Goal: Information Seeking & Learning: Learn about a topic

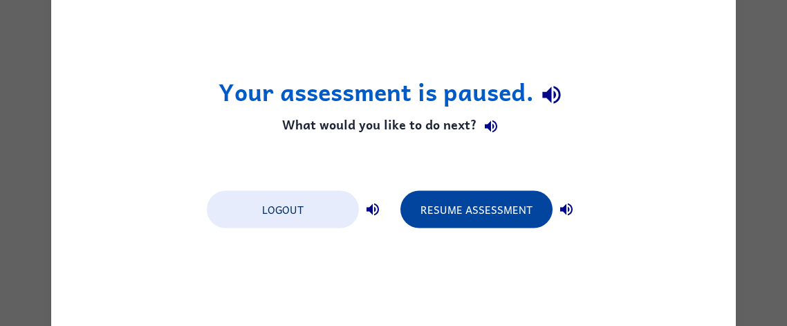
click at [502, 214] on button "Resume Assessment" at bounding box center [476, 208] width 152 height 37
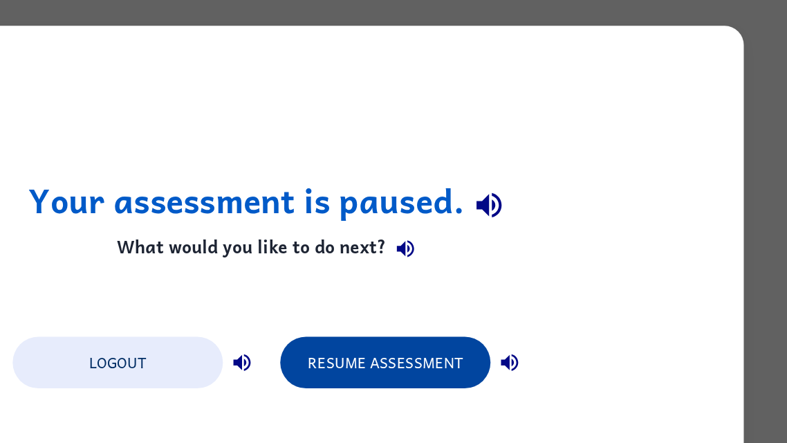
click at [517, 261] on button "Resume Assessment" at bounding box center [476, 267] width 152 height 37
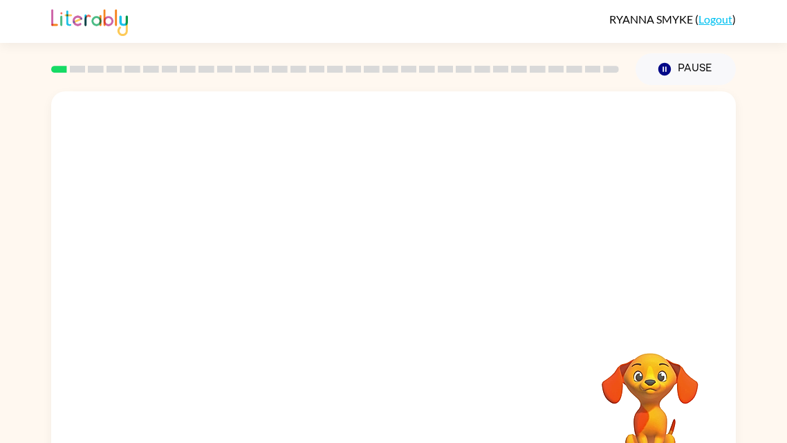
click at [643, 325] on video "Your browser must support playing .mp4 files to use Literably. Please try using…" at bounding box center [650, 400] width 138 height 138
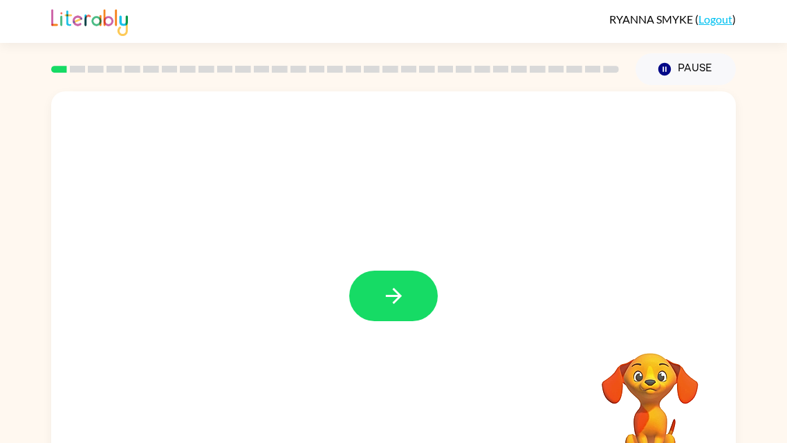
click at [118, 293] on div at bounding box center [393, 288] width 685 height 395
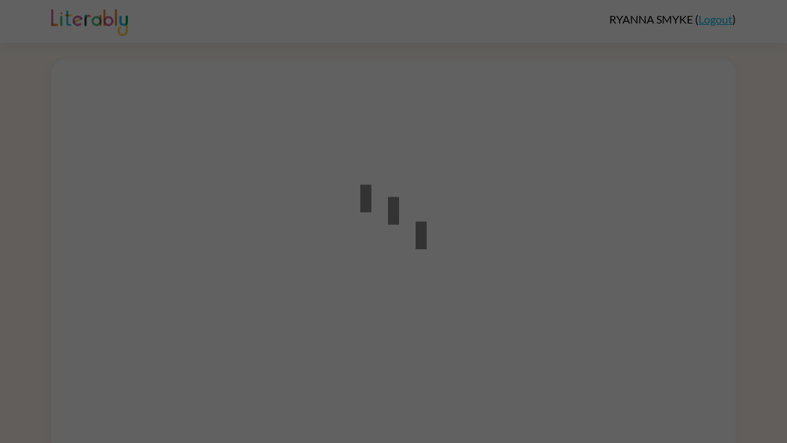
scroll to position [12, 0]
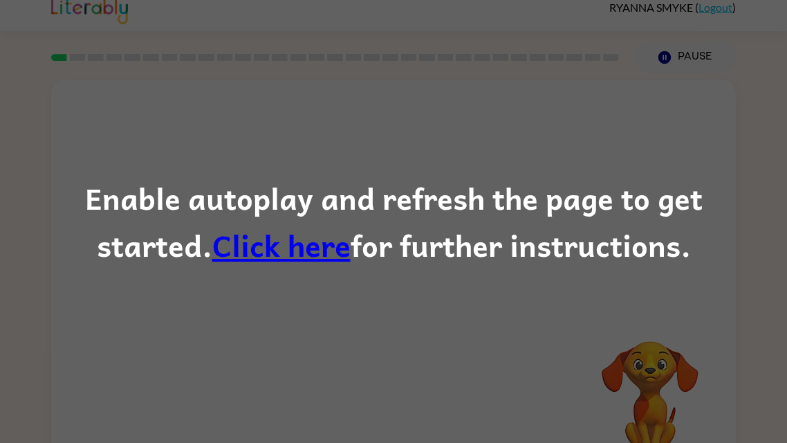
click at [215, 234] on link "Click here" at bounding box center [281, 244] width 138 height 46
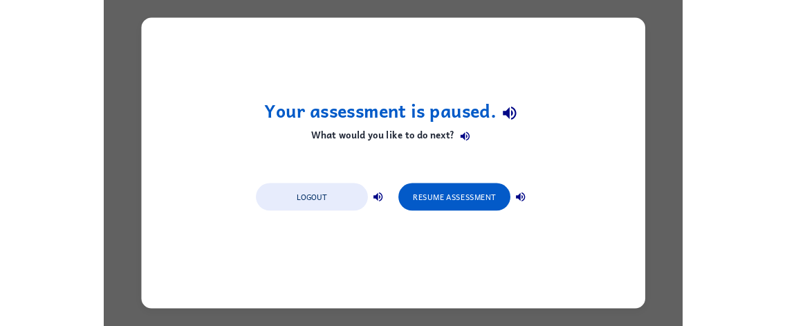
scroll to position [0, 0]
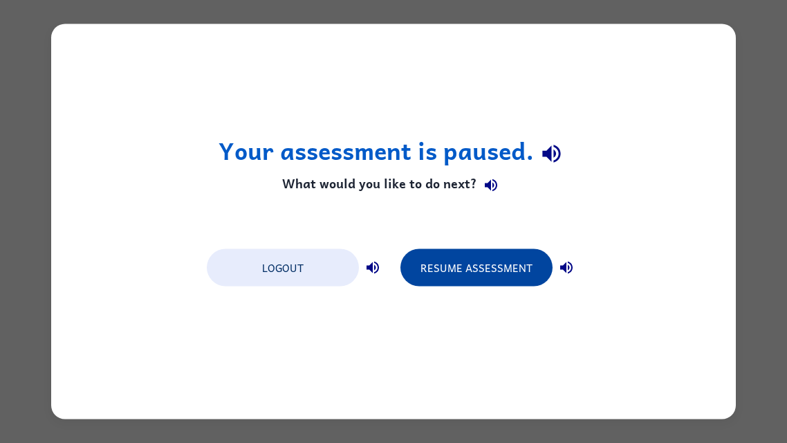
click at [506, 270] on button "Resume Assessment" at bounding box center [476, 267] width 152 height 37
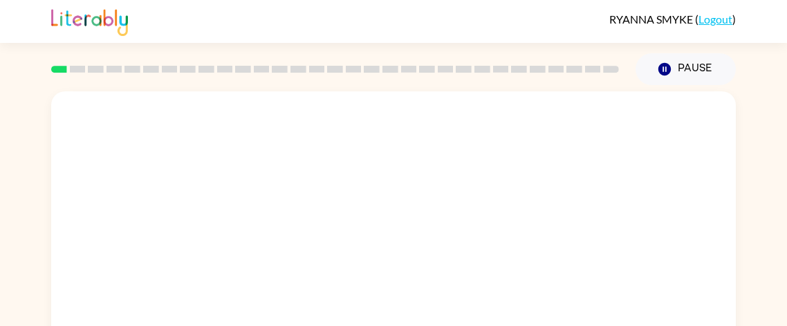
click at [667, 141] on video "Your browser must support playing .mp4 files to use Literably. Please try using…" at bounding box center [393, 207] width 685 height 232
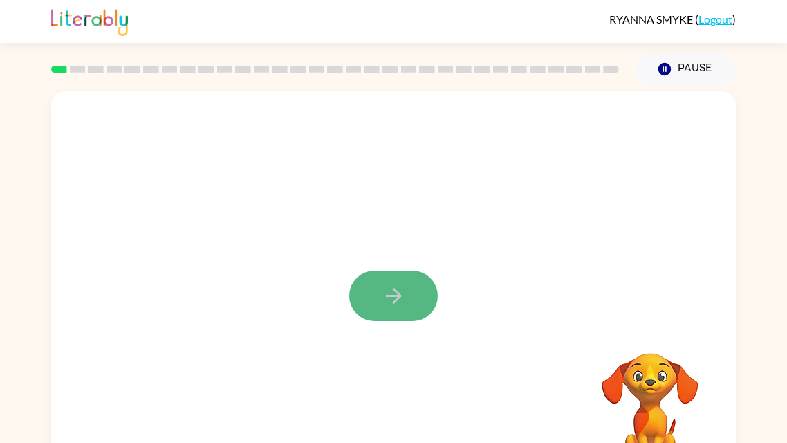
click at [383, 296] on icon "button" at bounding box center [394, 296] width 24 height 24
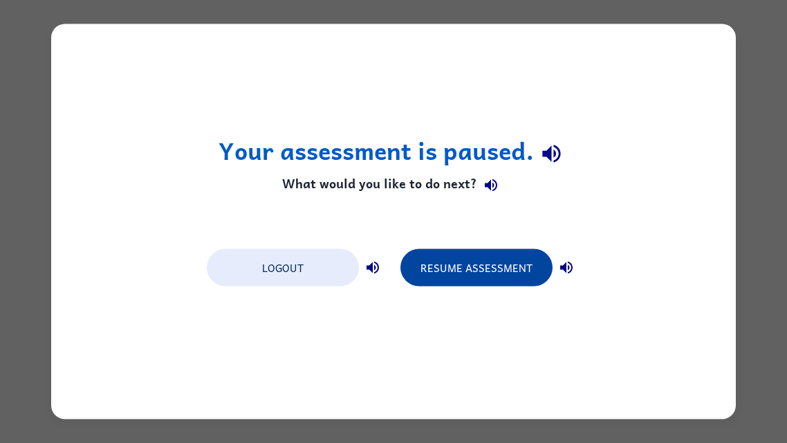
click at [511, 260] on button "Resume Assessment" at bounding box center [476, 267] width 152 height 37
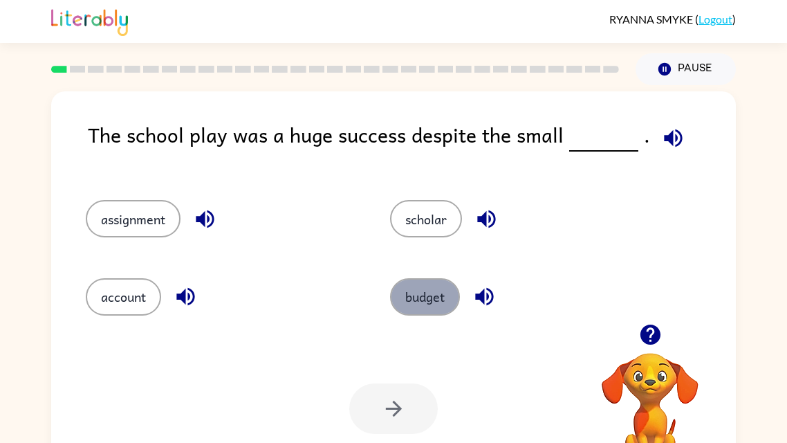
click at [415, 291] on button "budget" at bounding box center [425, 296] width 70 height 37
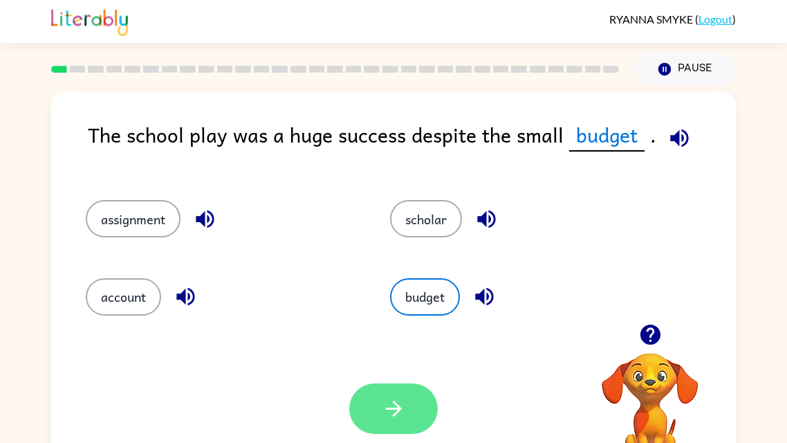
click at [365, 325] on button "button" at bounding box center [393, 408] width 89 height 50
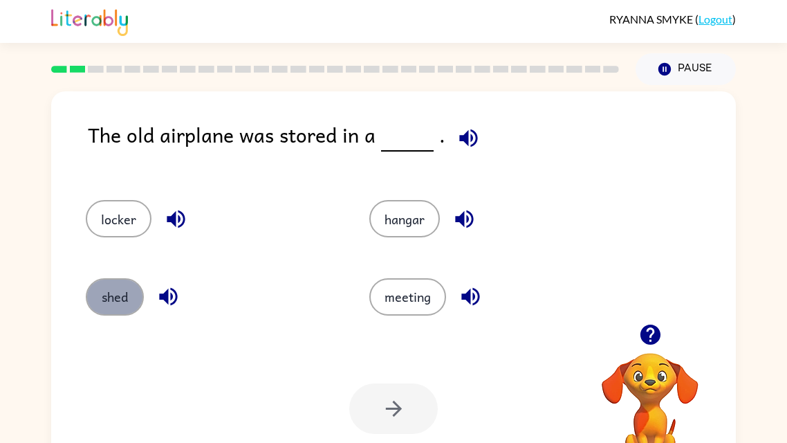
click at [119, 306] on button "shed" at bounding box center [115, 296] width 58 height 37
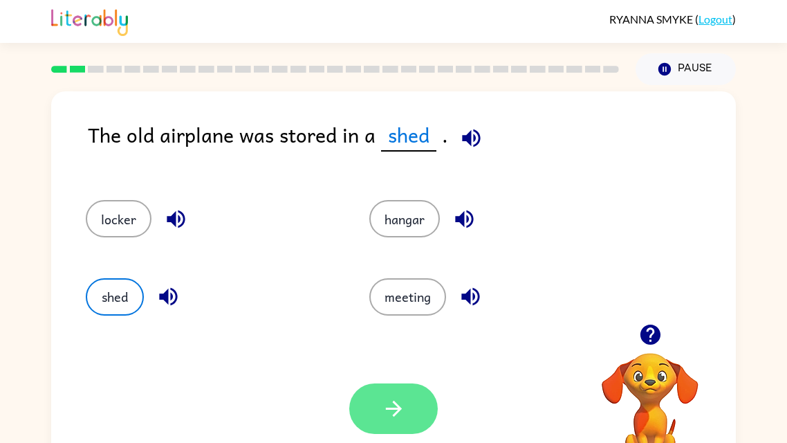
click at [392, 325] on icon "button" at bounding box center [394, 408] width 24 height 24
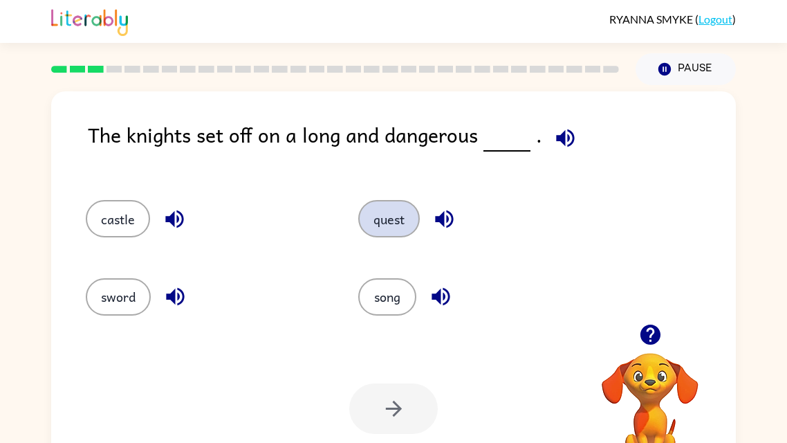
click at [378, 214] on button "quest" at bounding box center [389, 218] width 62 height 37
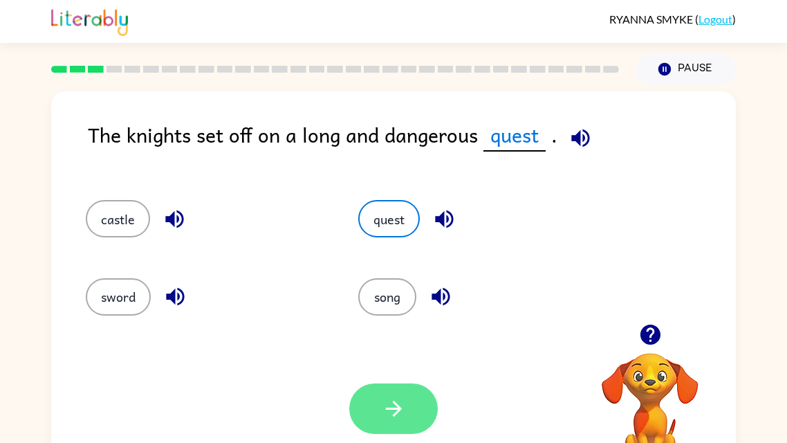
click at [396, 325] on icon "button" at bounding box center [393, 408] width 16 height 16
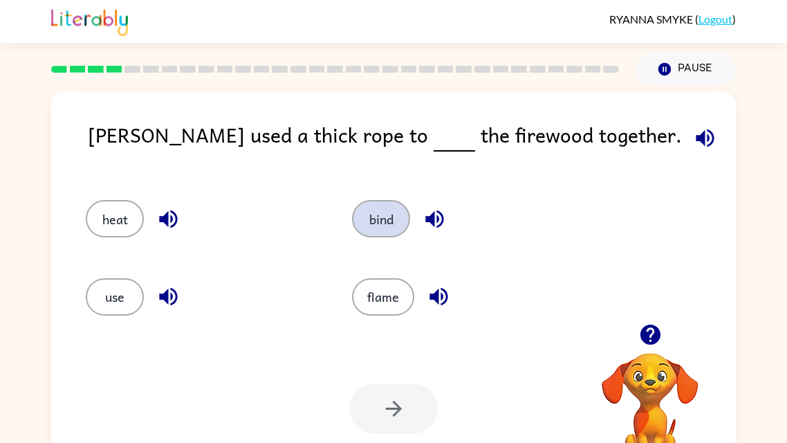
click at [370, 217] on button "bind" at bounding box center [381, 218] width 58 height 37
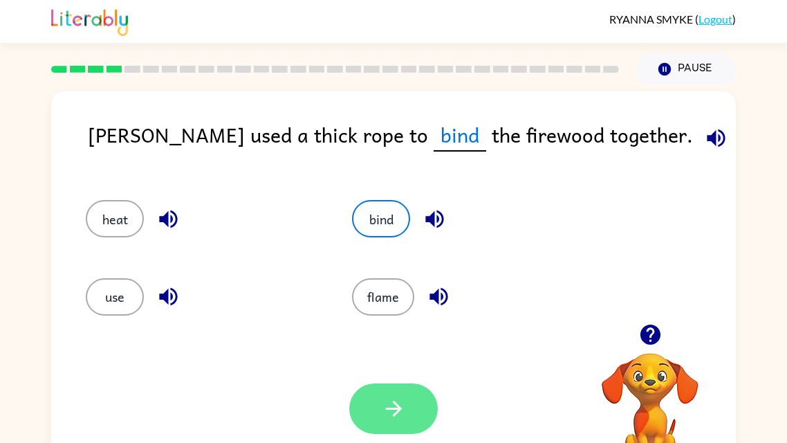
click at [379, 325] on button "button" at bounding box center [393, 408] width 89 height 50
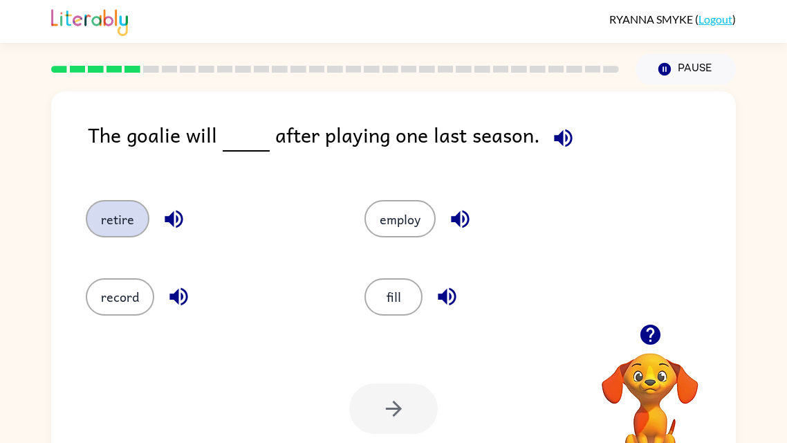
click at [129, 225] on button "retire" at bounding box center [118, 218] width 64 height 37
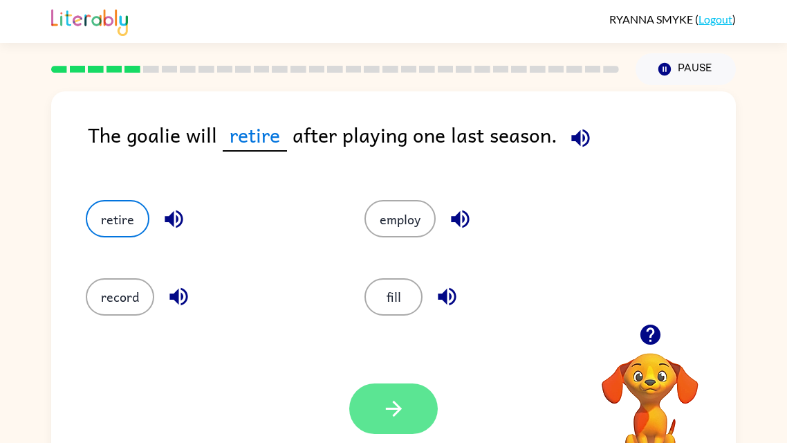
click at [400, 325] on icon "button" at bounding box center [393, 408] width 16 height 16
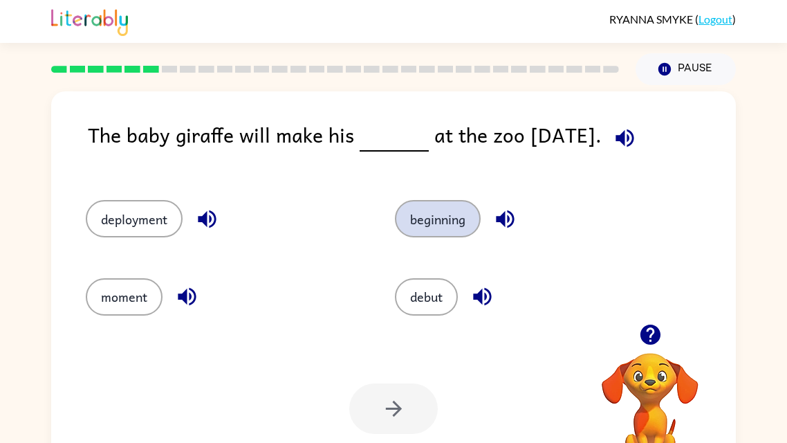
click at [411, 222] on button "beginning" at bounding box center [438, 218] width 86 height 37
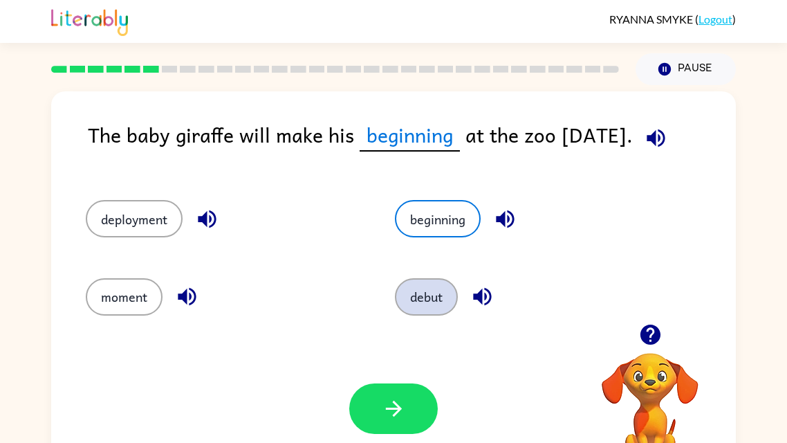
click at [435, 311] on button "debut" at bounding box center [426, 296] width 63 height 37
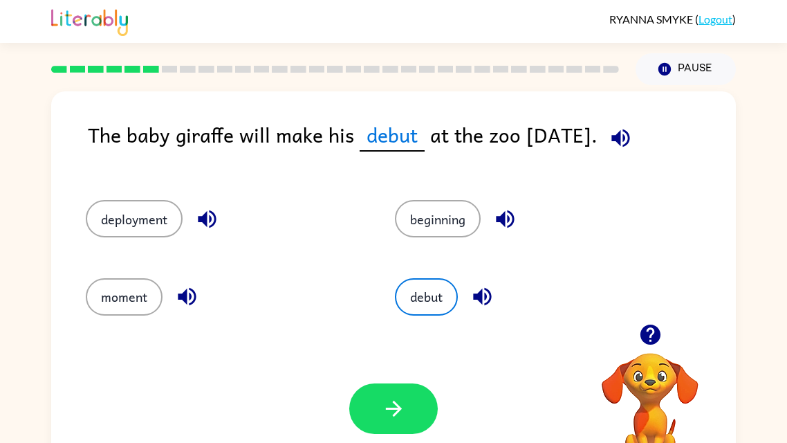
click at [391, 141] on span "debut" at bounding box center [392, 135] width 65 height 33
click at [471, 288] on icon "button" at bounding box center [482, 296] width 24 height 24
click at [429, 217] on button "beginning" at bounding box center [438, 218] width 86 height 37
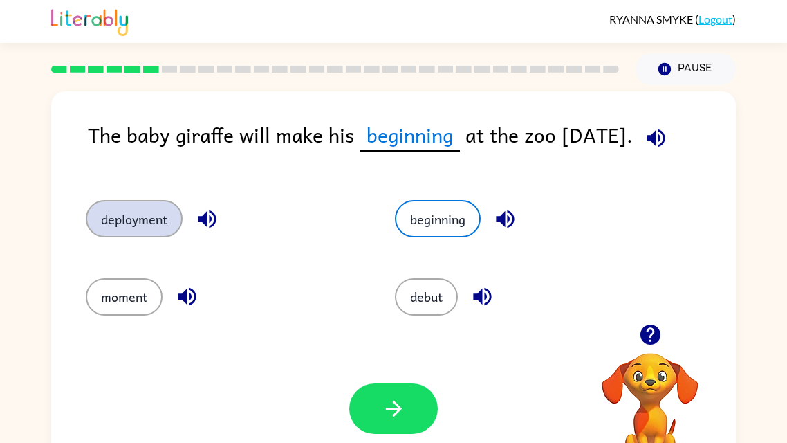
click at [119, 221] on button "deployment" at bounding box center [134, 218] width 97 height 37
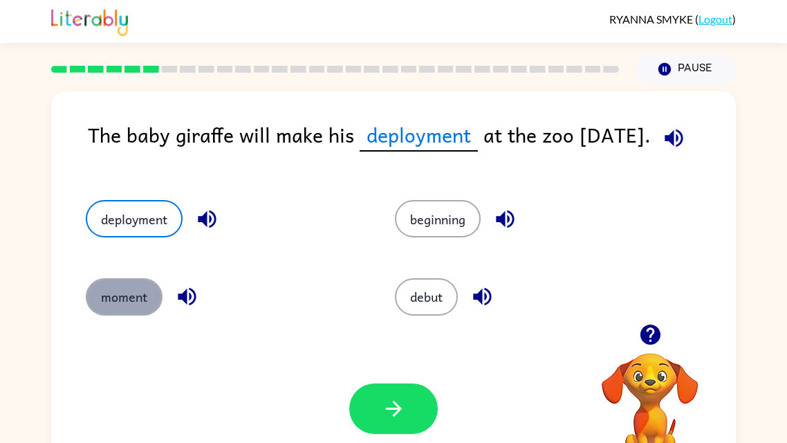
click at [128, 308] on button "moment" at bounding box center [124, 296] width 77 height 37
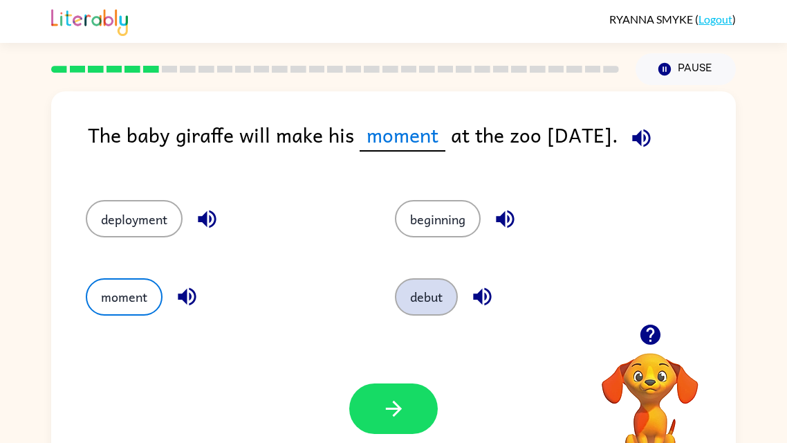
click at [425, 299] on button "debut" at bounding box center [426, 296] width 63 height 37
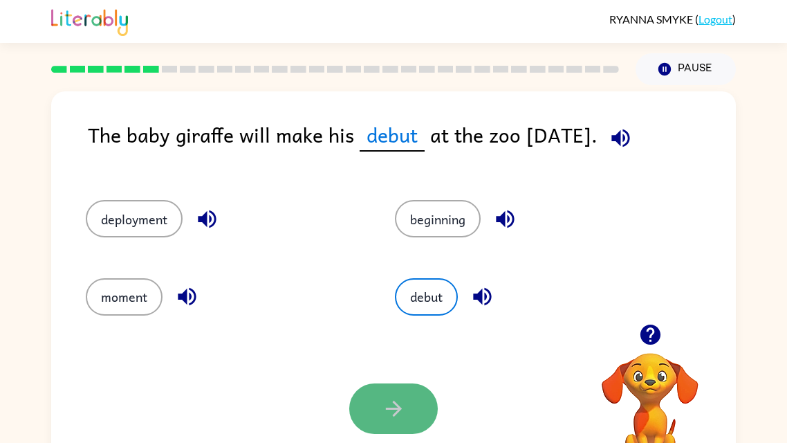
click at [396, 325] on icon "button" at bounding box center [393, 408] width 16 height 16
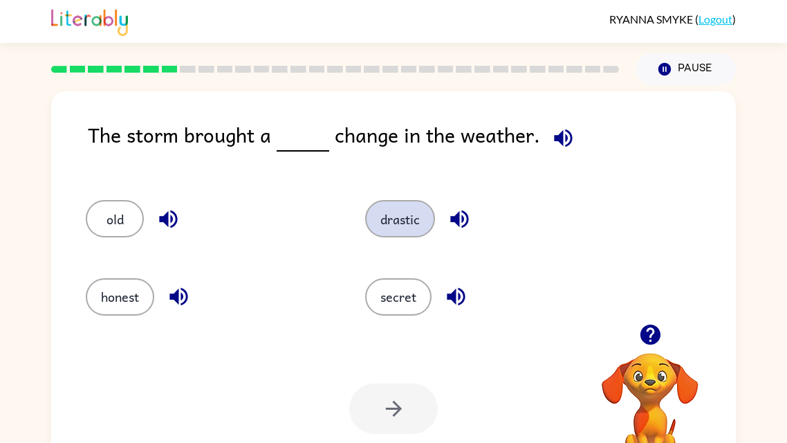
click at [375, 212] on button "drastic" at bounding box center [400, 218] width 70 height 37
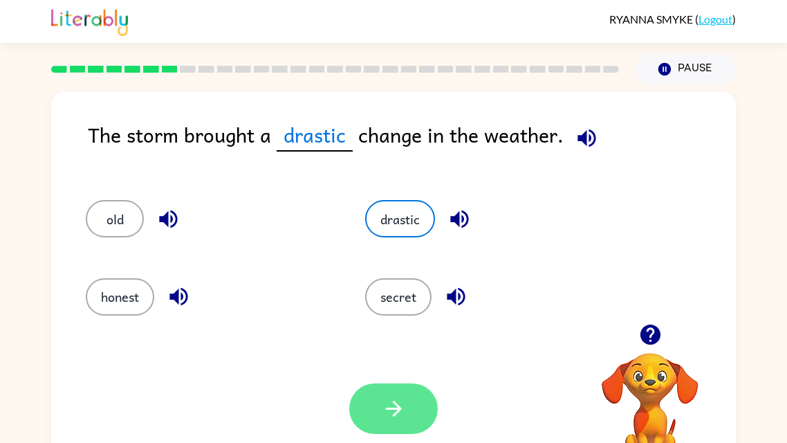
click at [368, 325] on button "button" at bounding box center [393, 408] width 89 height 50
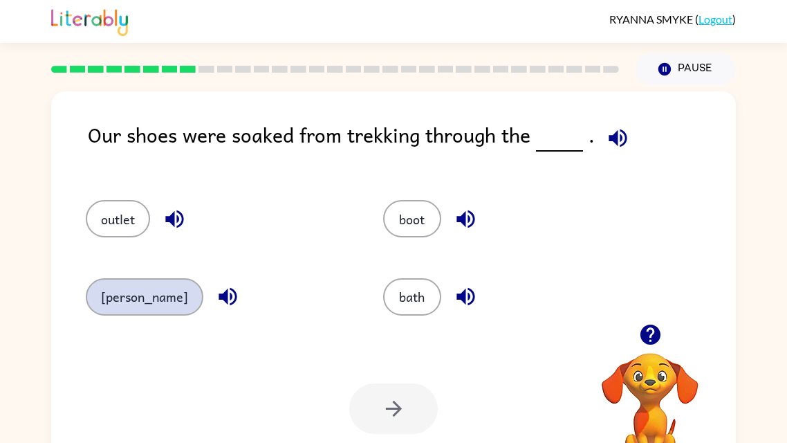
click at [125, 289] on button "marsh" at bounding box center [145, 296] width 118 height 37
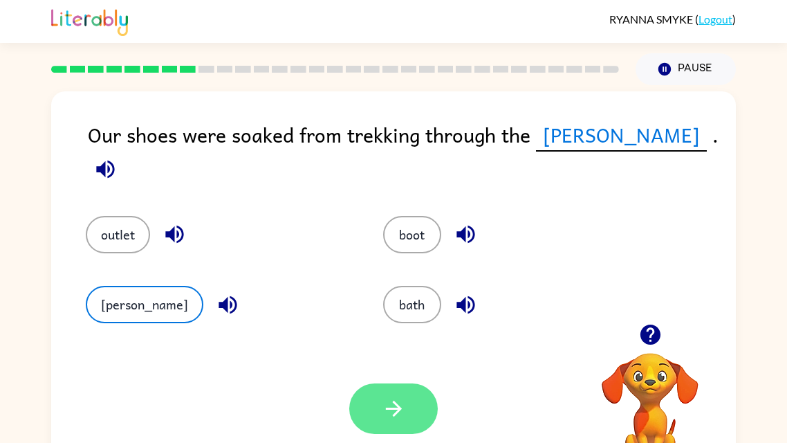
click at [420, 325] on button "button" at bounding box center [393, 408] width 89 height 50
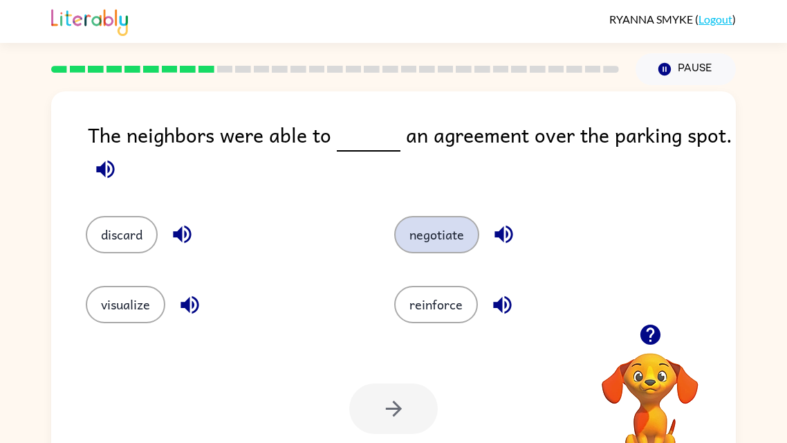
click at [420, 247] on button "negotiate" at bounding box center [436, 234] width 85 height 37
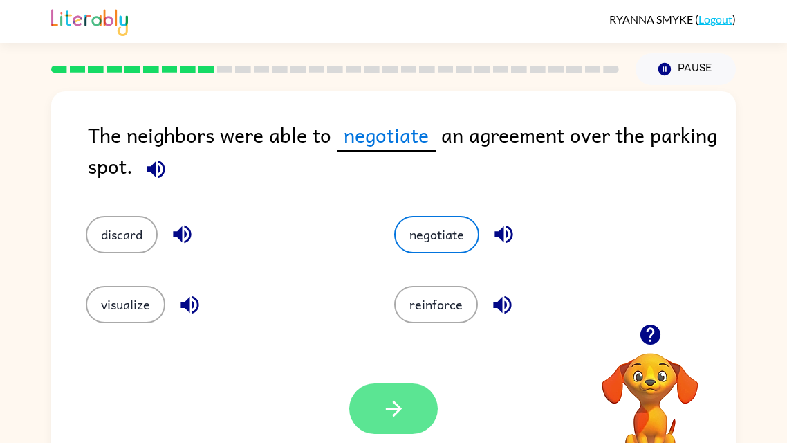
click at [393, 325] on icon "button" at bounding box center [394, 408] width 24 height 24
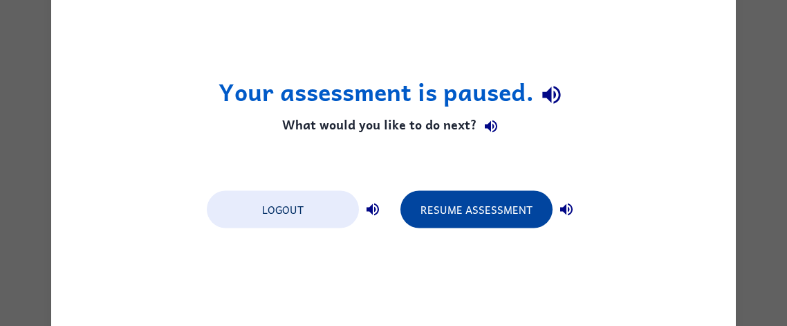
click at [468, 211] on button "Resume Assessment" at bounding box center [476, 208] width 152 height 37
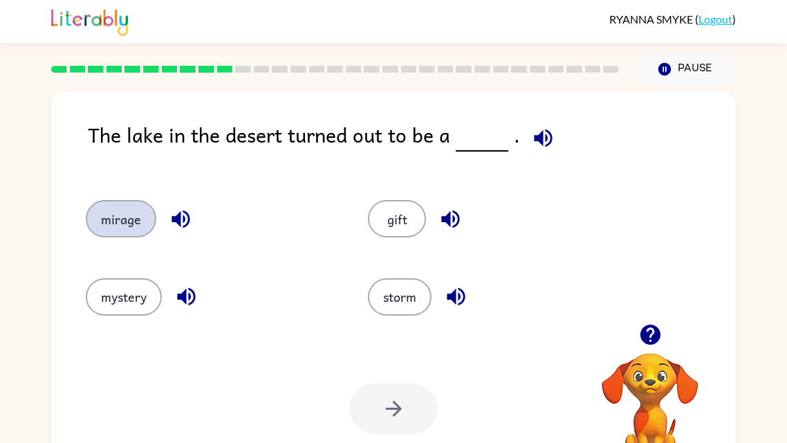
click at [119, 214] on button "mirage" at bounding box center [121, 218] width 71 height 37
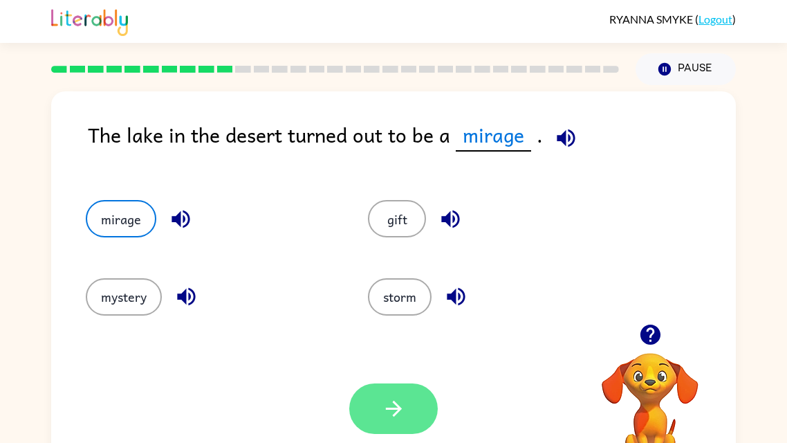
click at [394, 325] on icon "button" at bounding box center [394, 408] width 24 height 24
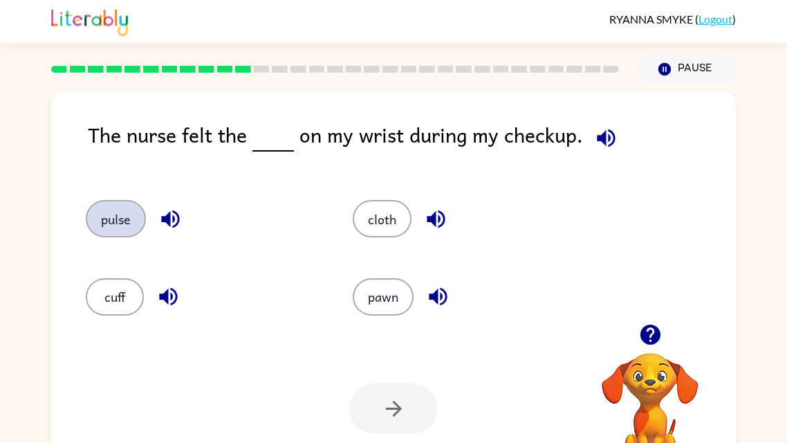
click at [113, 209] on button "pulse" at bounding box center [116, 218] width 60 height 37
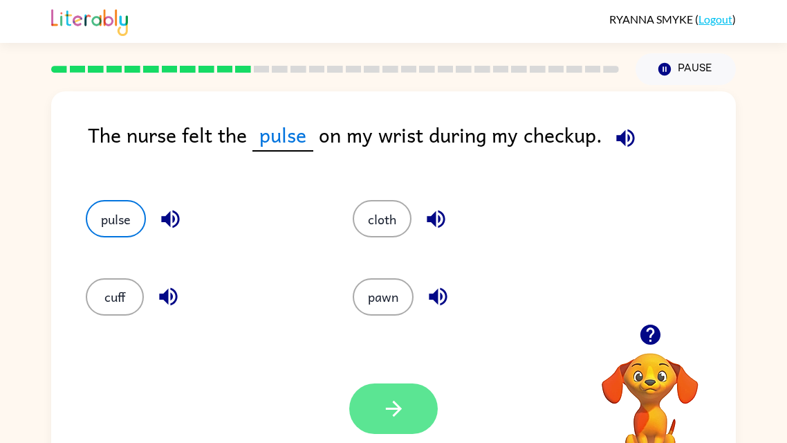
click at [396, 325] on icon "button" at bounding box center [394, 408] width 24 height 24
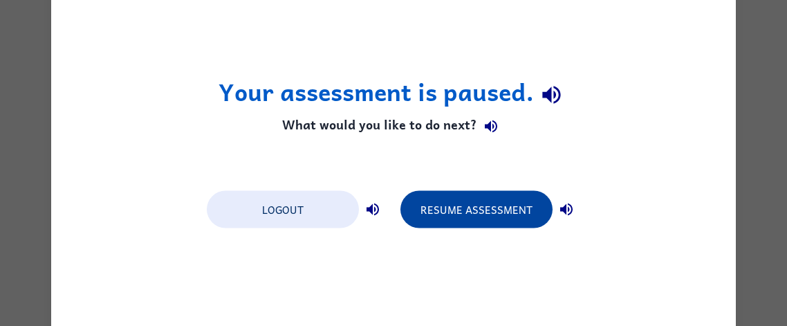
click at [477, 199] on button "Resume Assessment" at bounding box center [476, 208] width 152 height 37
click at [463, 207] on button "Resume Assessment" at bounding box center [476, 208] width 152 height 37
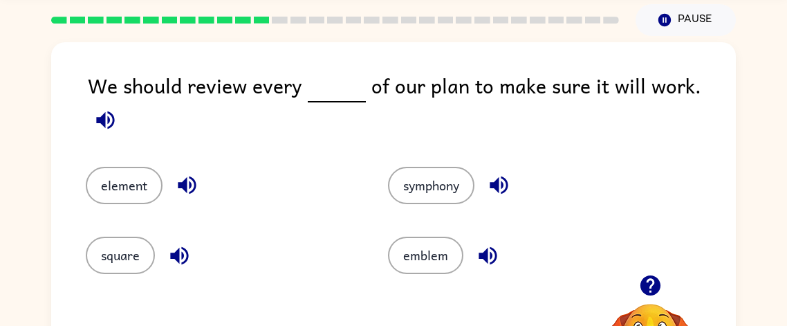
scroll to position [51, 0]
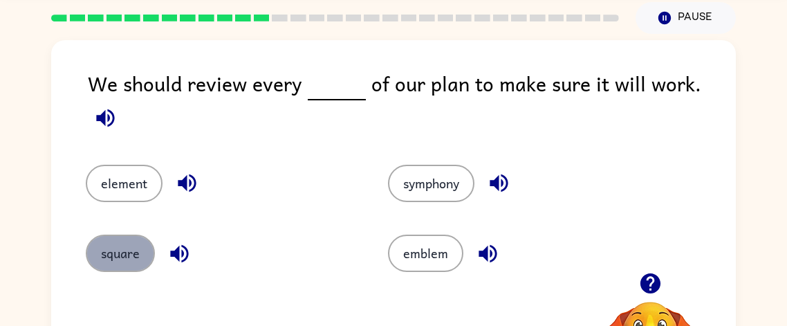
click at [127, 251] on button "square" at bounding box center [120, 252] width 69 height 37
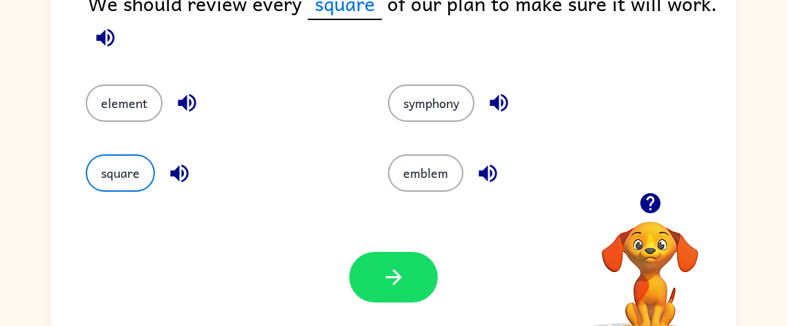
scroll to position [161, 0]
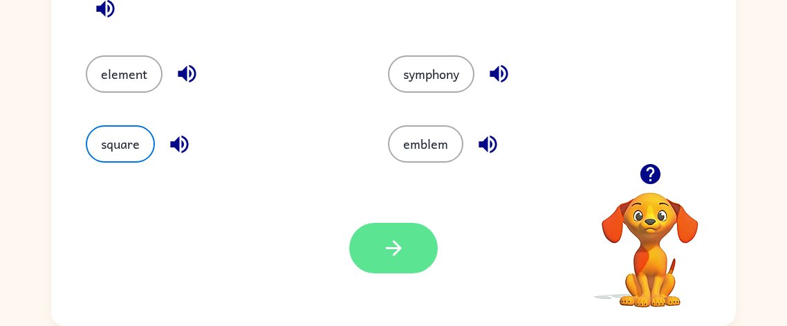
click at [388, 241] on icon "button" at bounding box center [394, 248] width 24 height 24
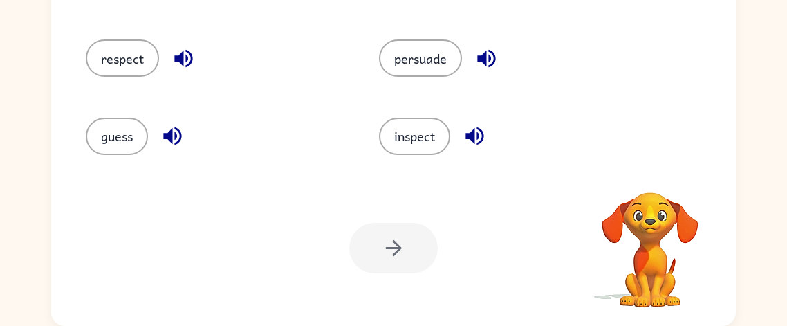
scroll to position [44, 0]
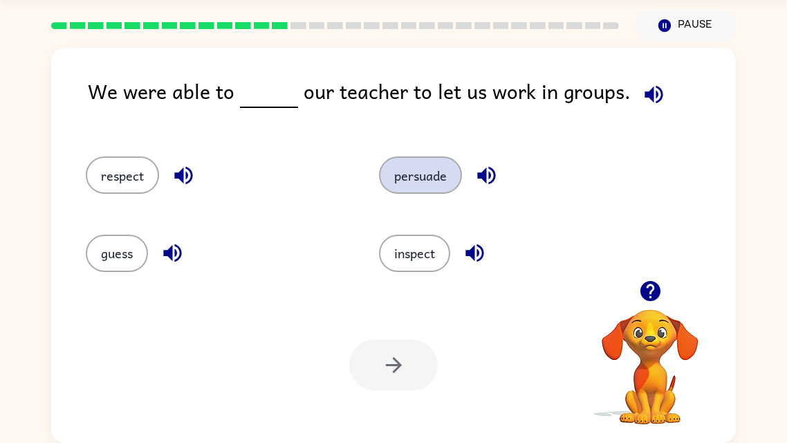
click at [391, 176] on button "persuade" at bounding box center [420, 174] width 83 height 37
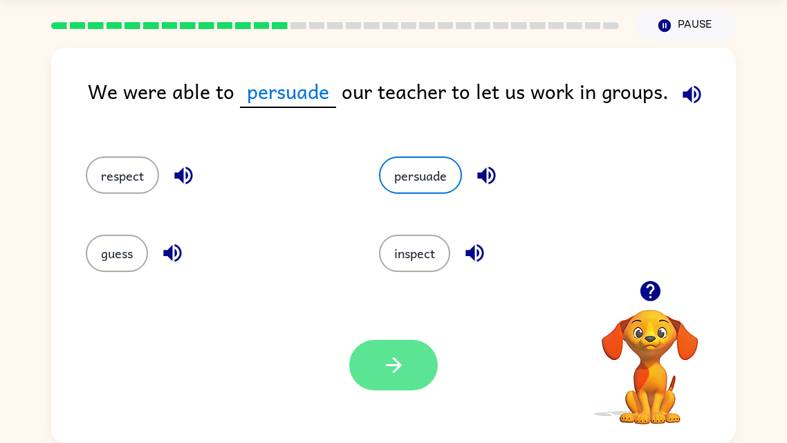
click at [376, 325] on button "button" at bounding box center [393, 365] width 89 height 50
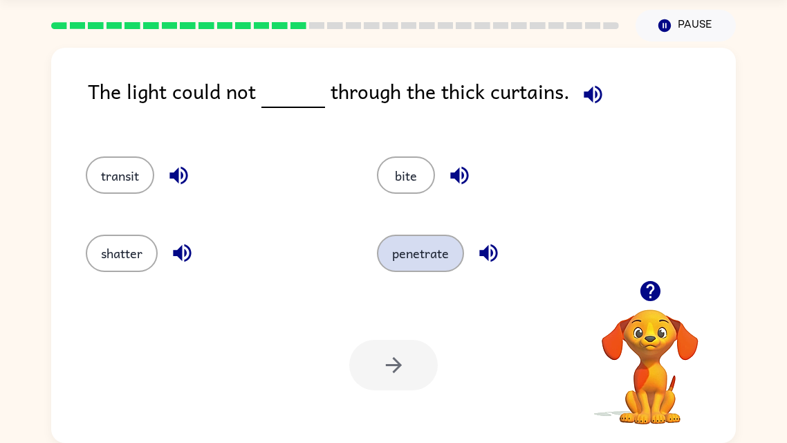
click at [396, 257] on button "penetrate" at bounding box center [420, 252] width 87 height 37
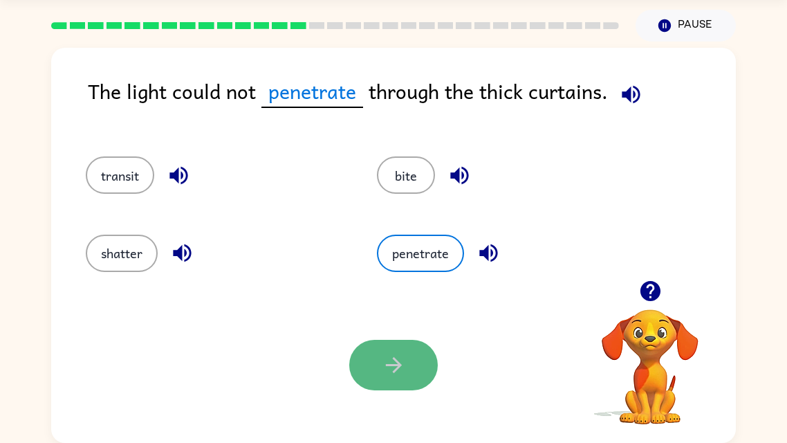
click at [391, 325] on icon "button" at bounding box center [394, 365] width 24 height 24
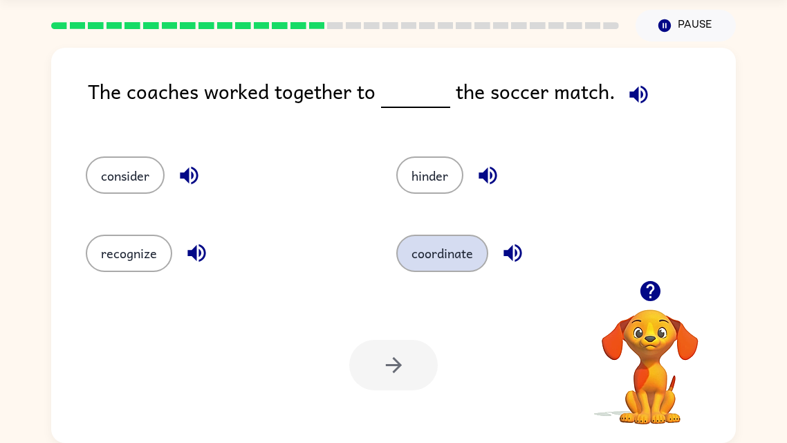
click at [416, 251] on button "coordinate" at bounding box center [442, 252] width 92 height 37
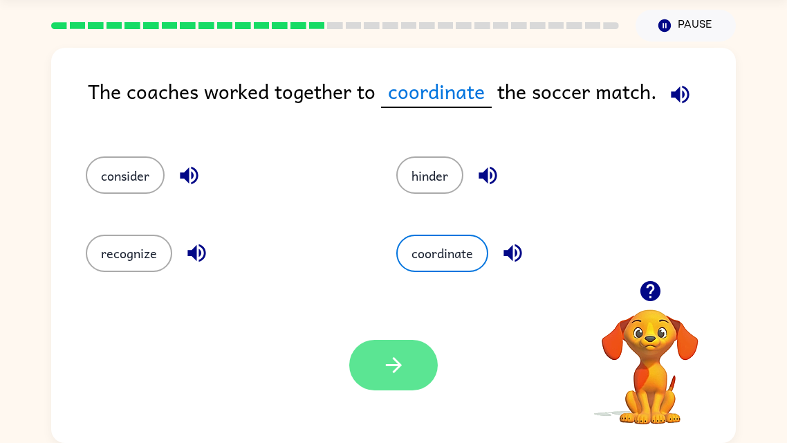
click at [408, 325] on button "button" at bounding box center [393, 365] width 89 height 50
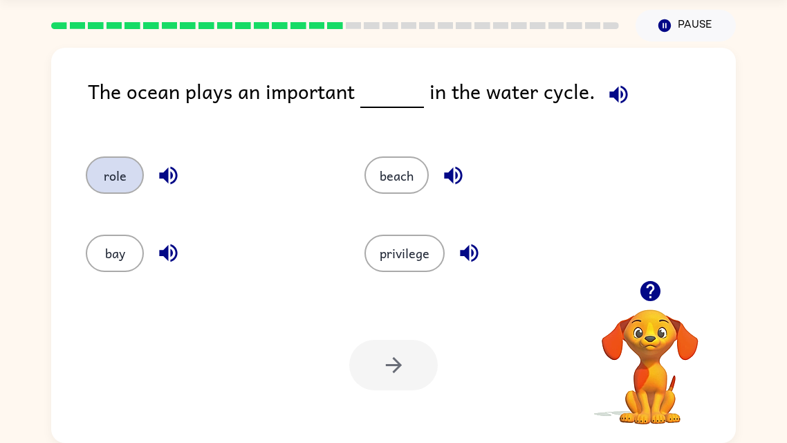
click at [116, 166] on button "role" at bounding box center [115, 174] width 58 height 37
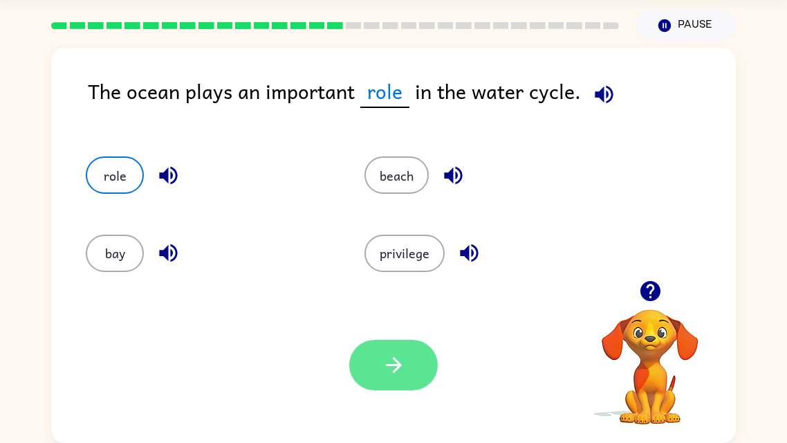
click at [403, 325] on button "button" at bounding box center [393, 365] width 89 height 50
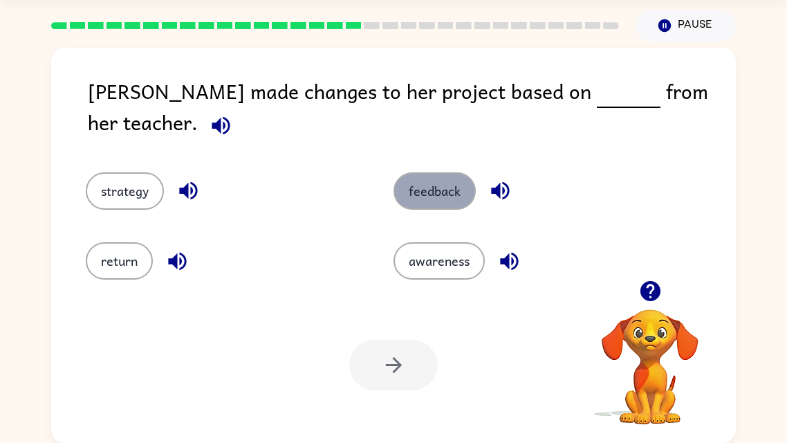
click at [427, 172] on button "feedback" at bounding box center [435, 190] width 82 height 37
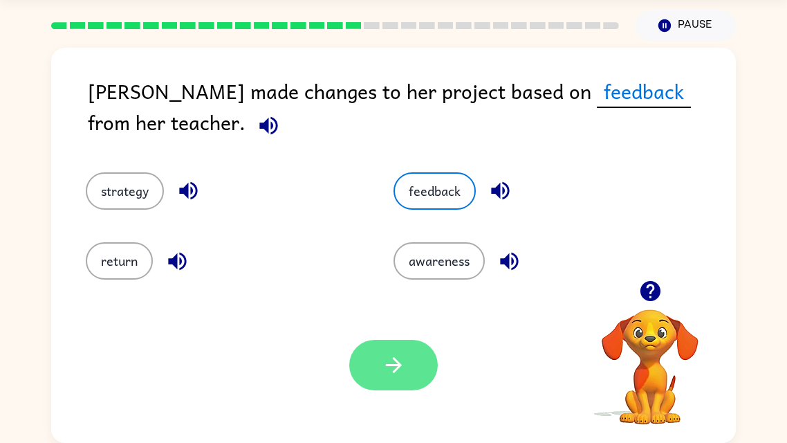
click at [396, 325] on icon "button" at bounding box center [394, 365] width 24 height 24
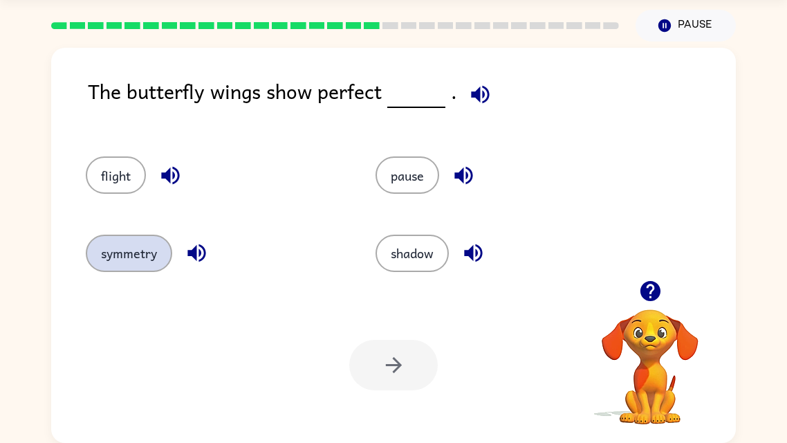
click at [154, 245] on button "symmetry" at bounding box center [129, 252] width 86 height 37
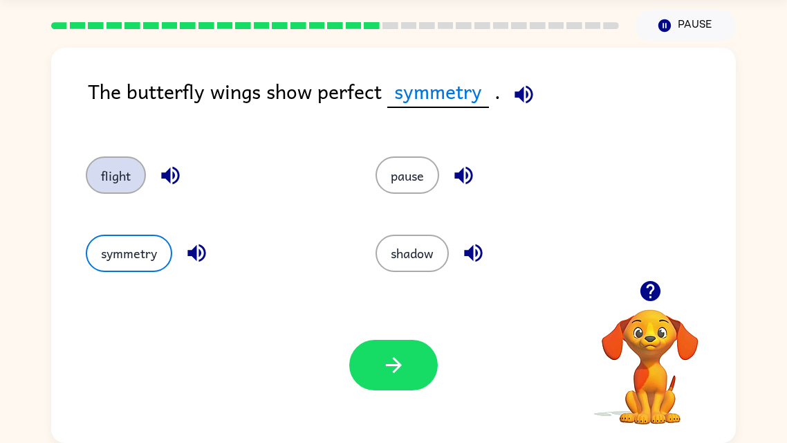
click at [109, 169] on button "flight" at bounding box center [116, 174] width 60 height 37
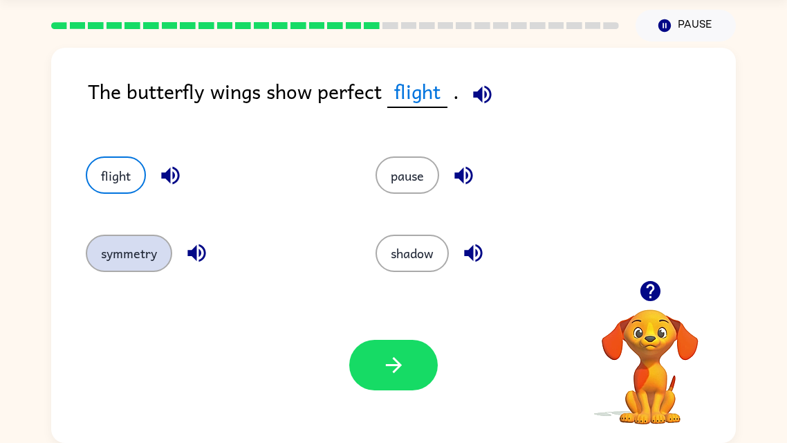
click at [133, 243] on button "symmetry" at bounding box center [129, 252] width 86 height 37
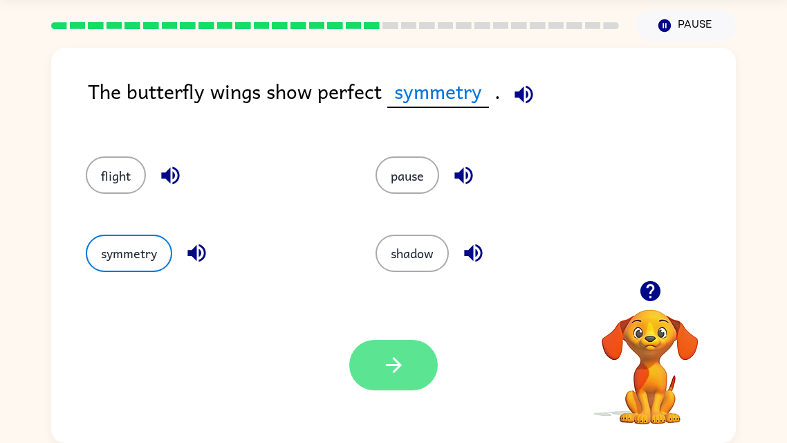
click at [384, 325] on icon "button" at bounding box center [394, 365] width 24 height 24
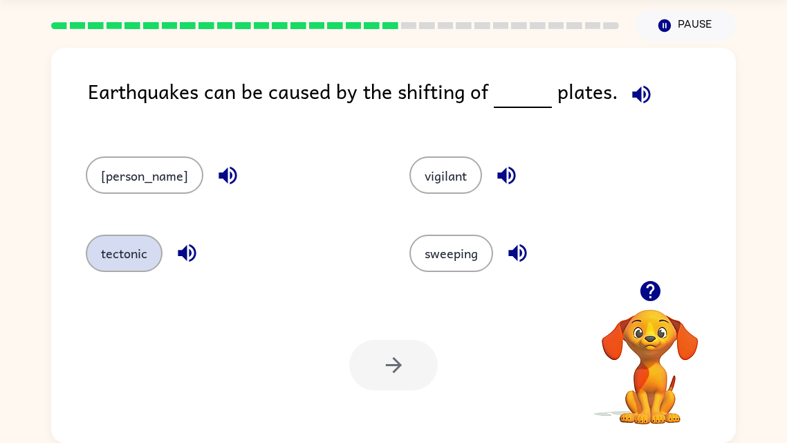
click at [102, 247] on button "tectonic" at bounding box center [124, 252] width 77 height 37
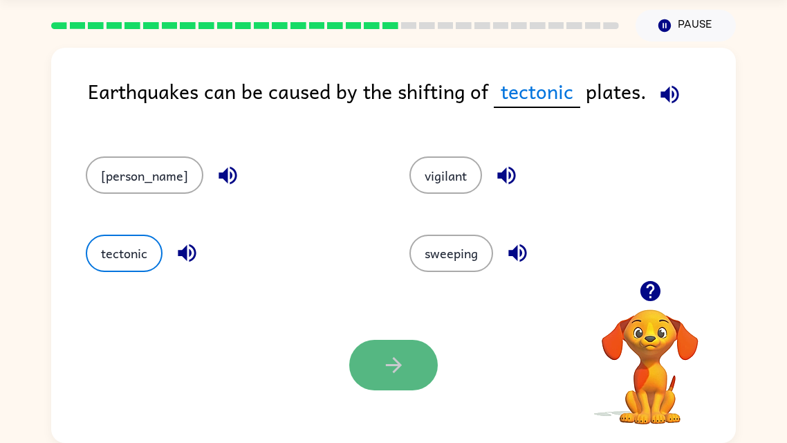
click at [361, 325] on button "button" at bounding box center [393, 365] width 89 height 50
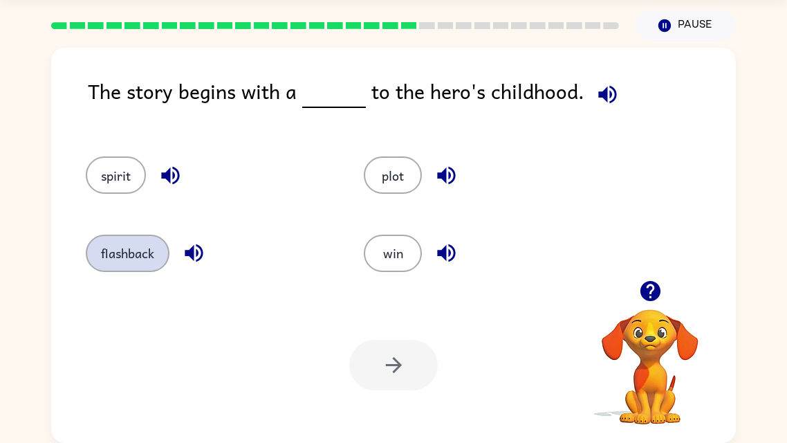
click at [124, 248] on button "flashback" at bounding box center [128, 252] width 84 height 37
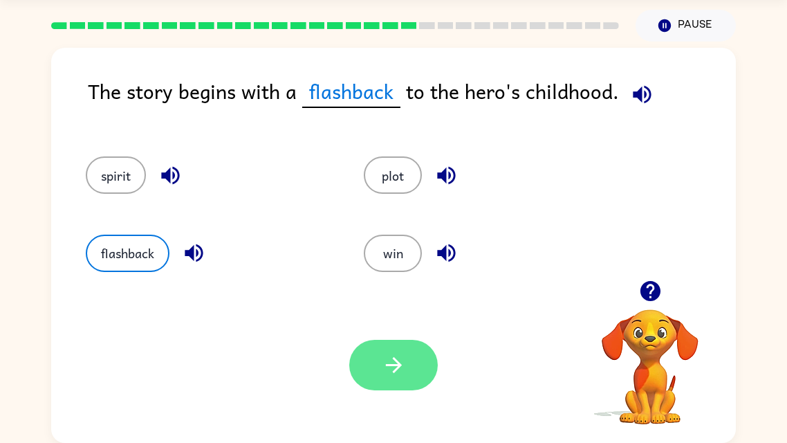
click at [392, 325] on icon "button" at bounding box center [394, 365] width 24 height 24
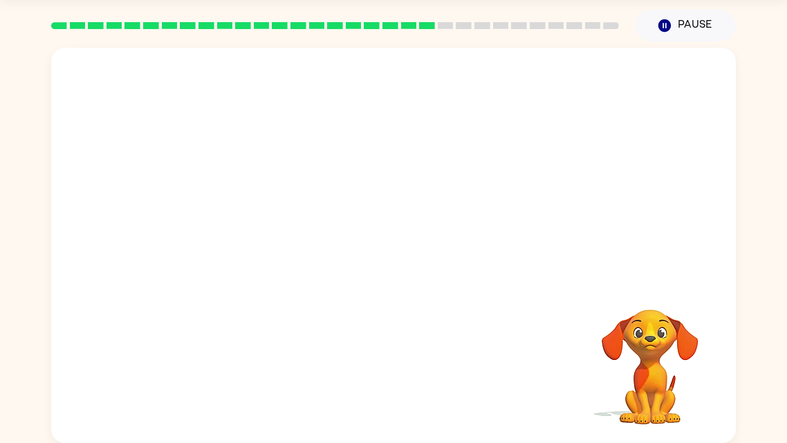
click at [256, 235] on video "Your browser must support playing .mp4 files to use Literably. Please try using…" at bounding box center [393, 164] width 685 height 232
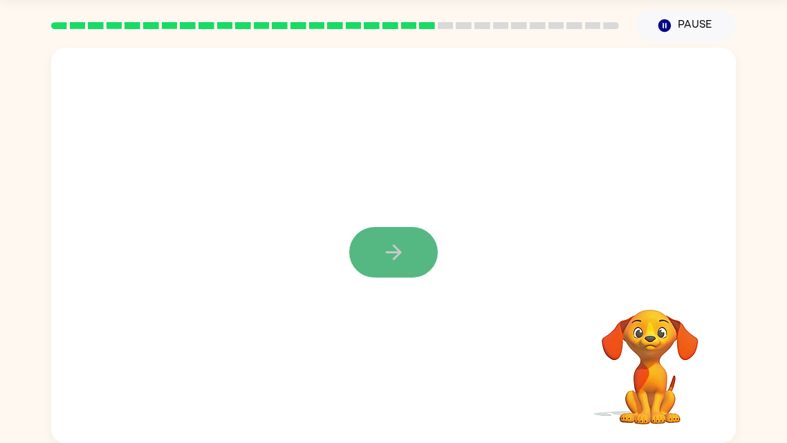
click at [415, 242] on button "button" at bounding box center [393, 252] width 89 height 50
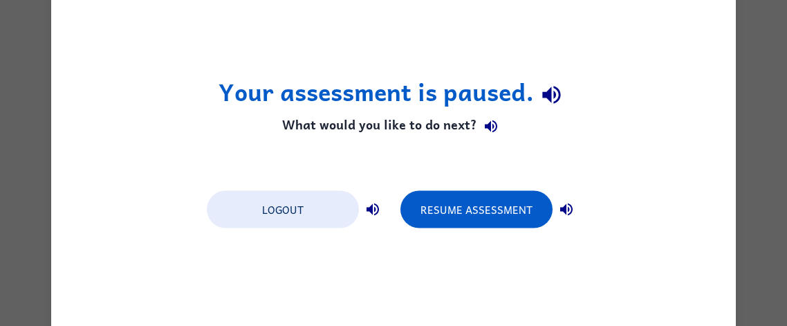
scroll to position [0, 0]
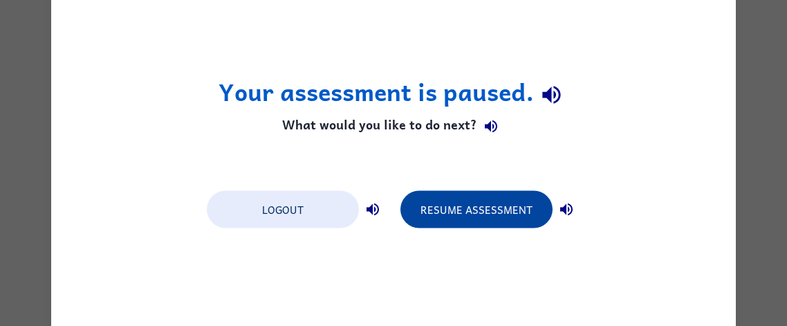
click at [498, 223] on button "Resume Assessment" at bounding box center [476, 208] width 152 height 37
click at [501, 195] on button "Resume Assessment" at bounding box center [476, 208] width 152 height 37
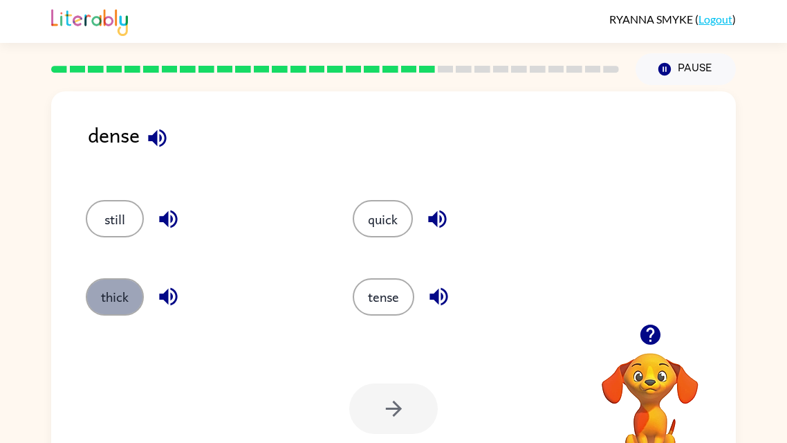
click at [108, 284] on button "thick" at bounding box center [115, 296] width 58 height 37
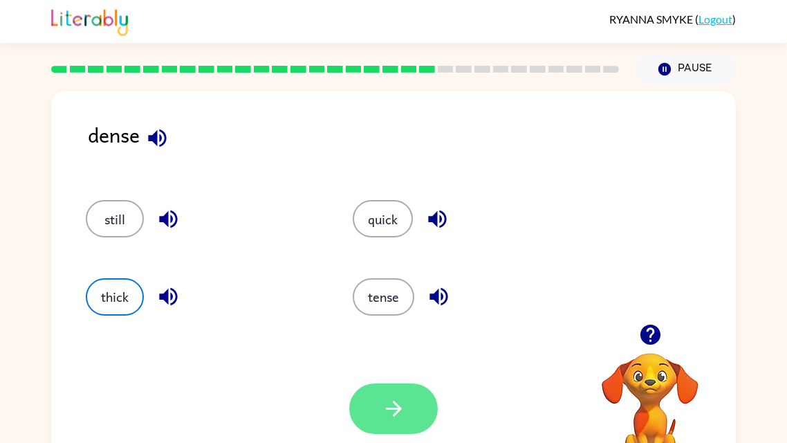
click at [411, 325] on button "button" at bounding box center [393, 408] width 89 height 50
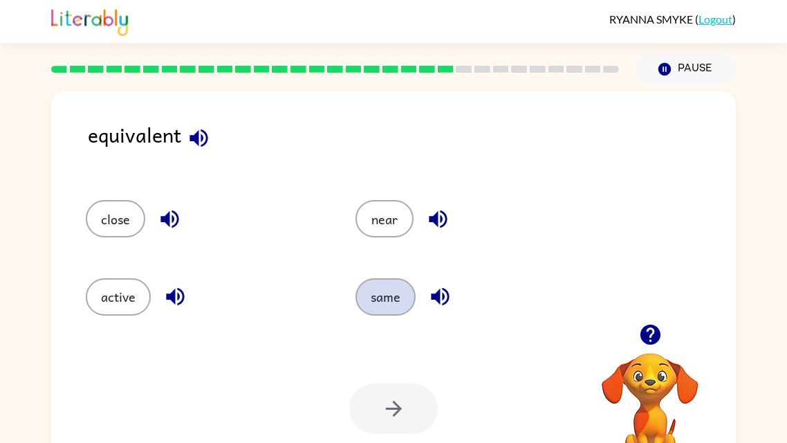
click at [370, 305] on button "same" at bounding box center [385, 296] width 60 height 37
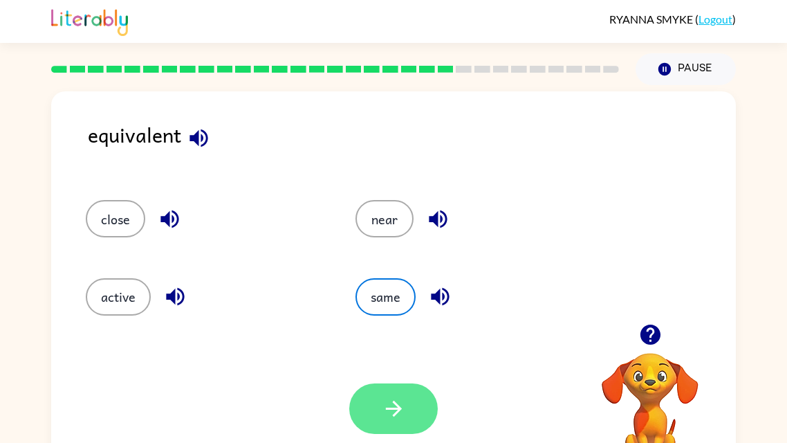
click at [389, 325] on icon "button" at bounding box center [394, 408] width 24 height 24
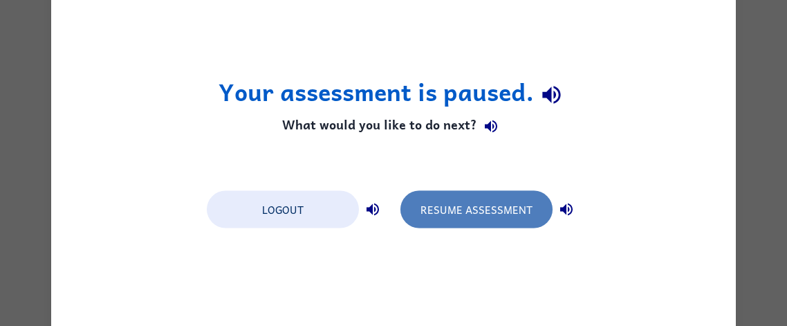
click at [463, 216] on button "Resume Assessment" at bounding box center [476, 208] width 152 height 37
click at [472, 198] on button "Resume Assessment" at bounding box center [476, 208] width 152 height 37
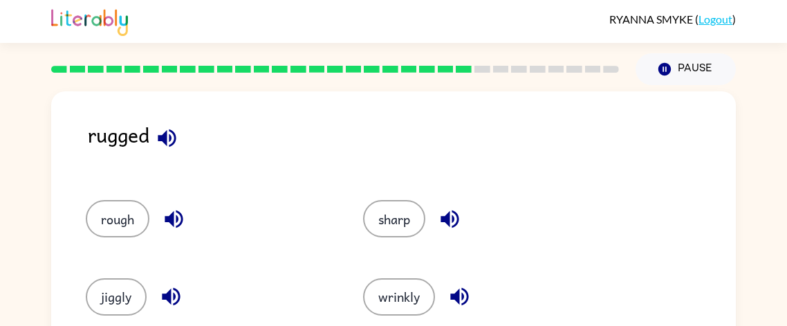
scroll to position [23, 0]
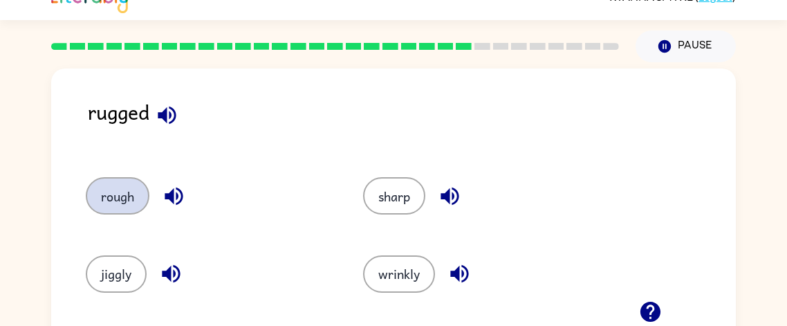
click at [91, 185] on button "rough" at bounding box center [118, 195] width 64 height 37
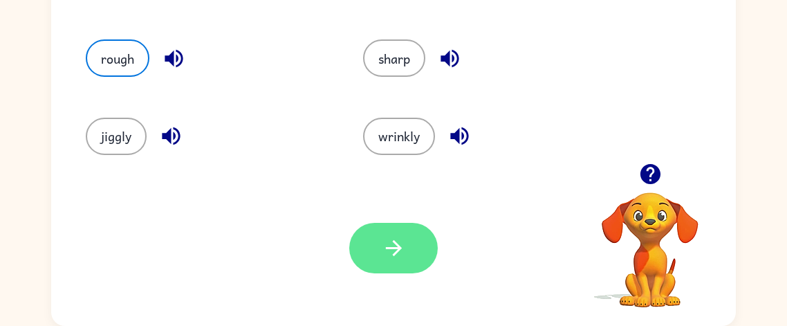
click at [361, 250] on button "button" at bounding box center [393, 248] width 89 height 50
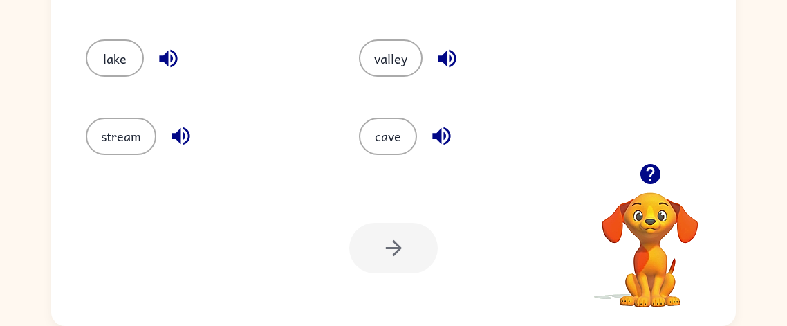
scroll to position [0, 0]
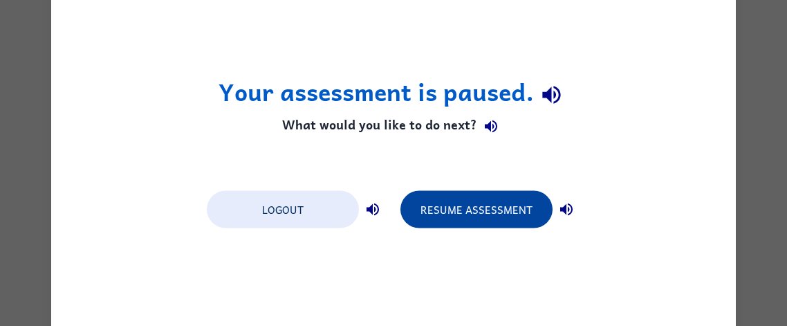
click at [497, 212] on button "Resume Assessment" at bounding box center [476, 208] width 152 height 37
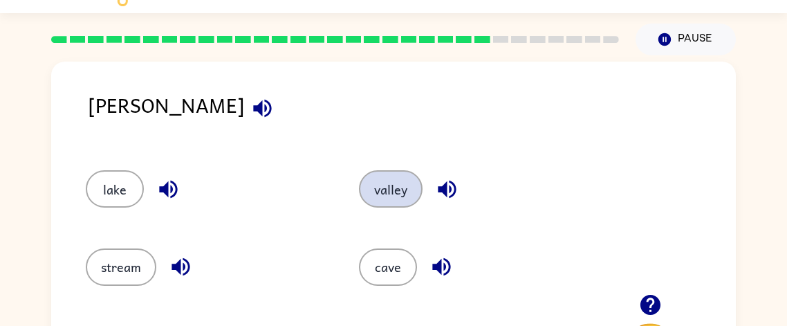
click at [388, 185] on button "valley" at bounding box center [391, 188] width 64 height 37
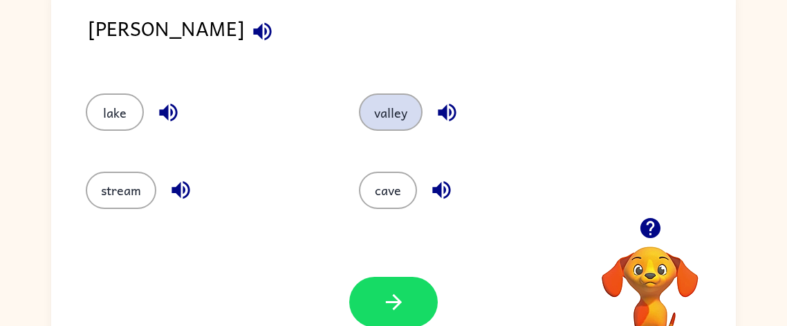
scroll to position [161, 0]
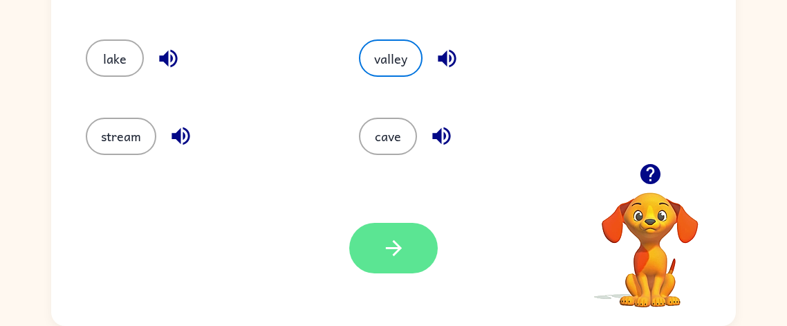
click at [393, 239] on icon "button" at bounding box center [394, 248] width 24 height 24
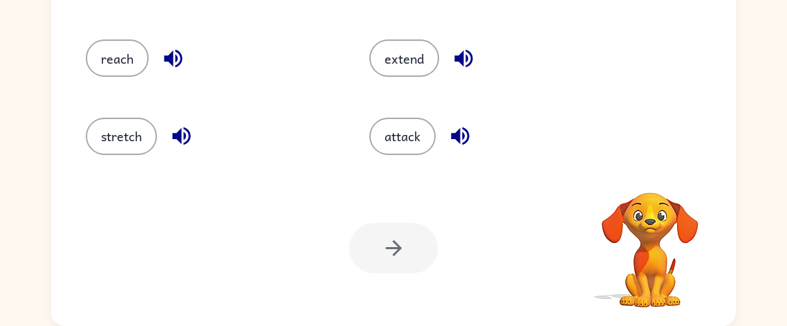
scroll to position [0, 0]
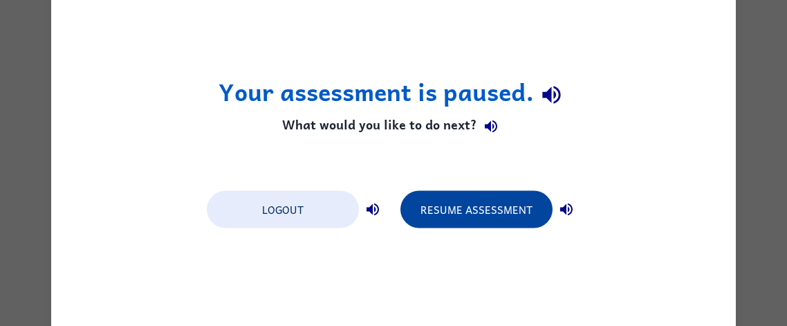
click at [471, 210] on button "Resume Assessment" at bounding box center [476, 208] width 152 height 37
click at [449, 196] on button "Resume Assessment" at bounding box center [476, 208] width 152 height 37
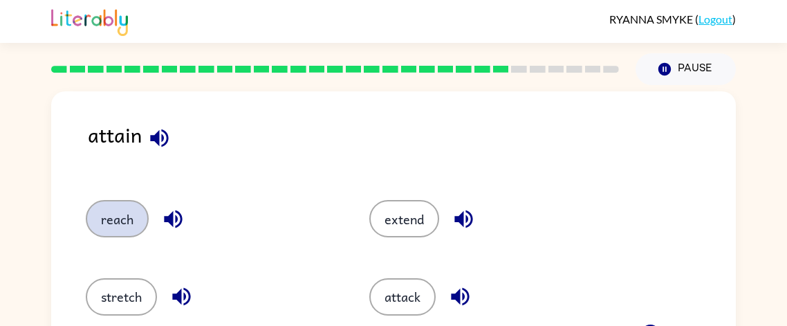
click at [101, 208] on button "reach" at bounding box center [117, 218] width 63 height 37
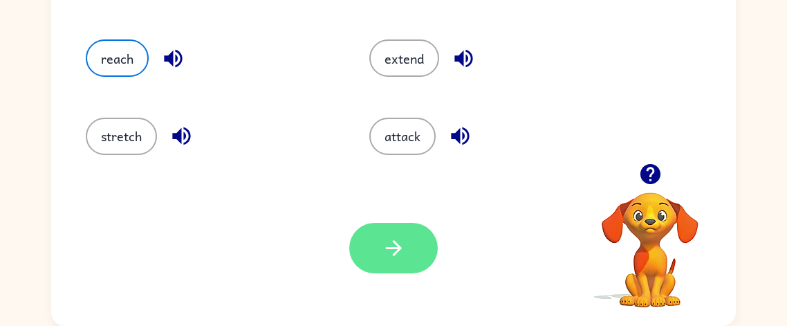
click at [395, 232] on button "button" at bounding box center [393, 248] width 89 height 50
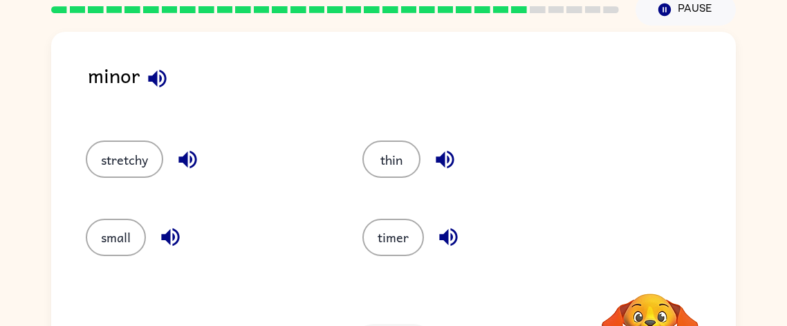
scroll to position [66, 0]
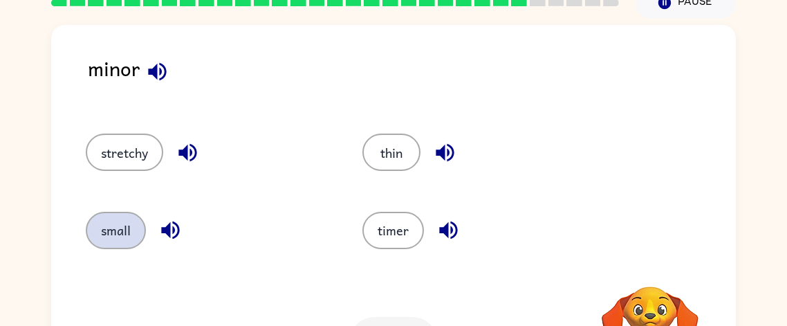
click at [102, 230] on button "small" at bounding box center [116, 230] width 60 height 37
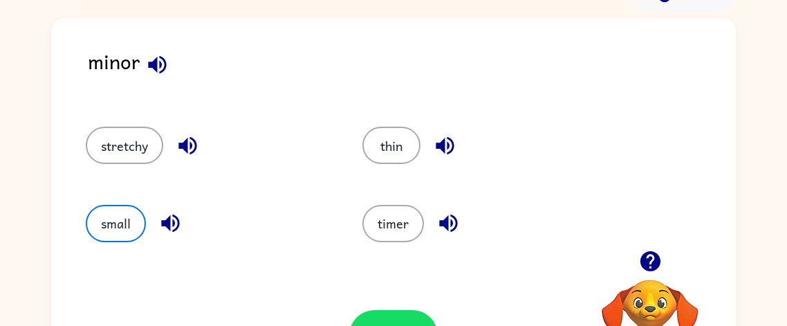
scroll to position [161, 0]
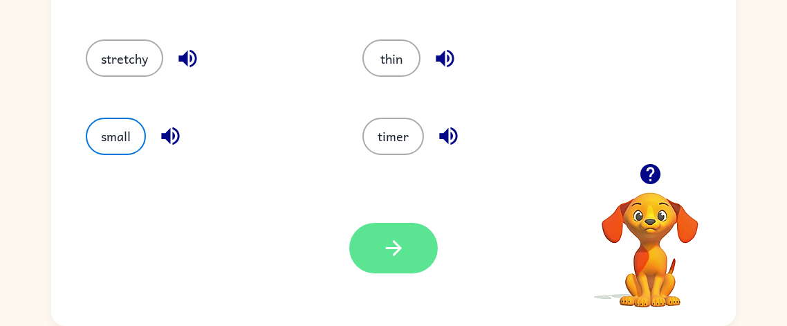
click at [391, 260] on button "button" at bounding box center [393, 248] width 89 height 50
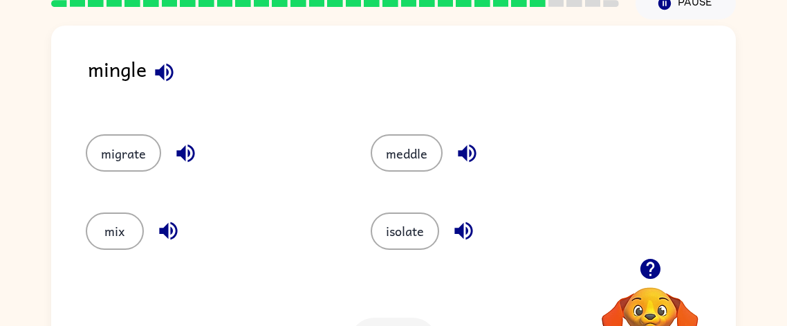
scroll to position [68, 0]
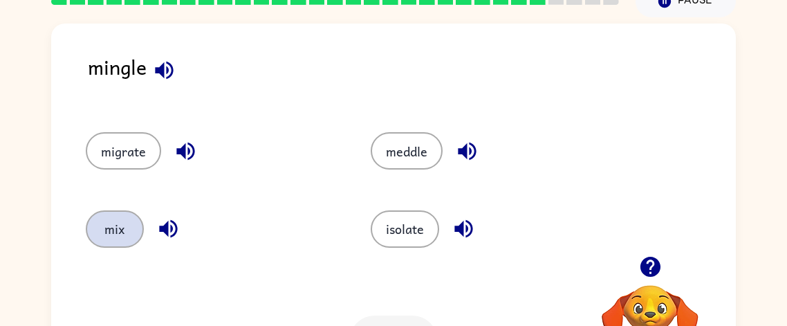
click at [100, 229] on button "mix" at bounding box center [115, 228] width 58 height 37
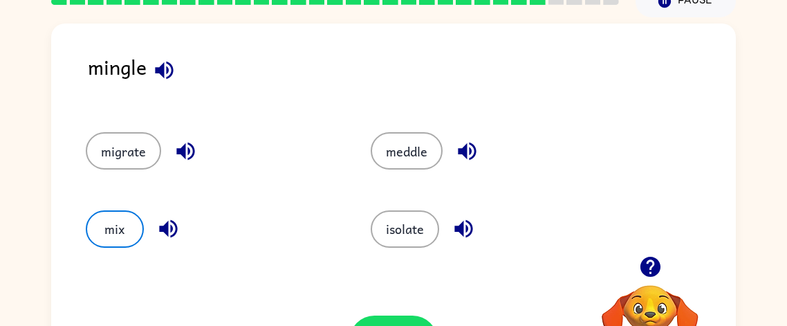
scroll to position [161, 0]
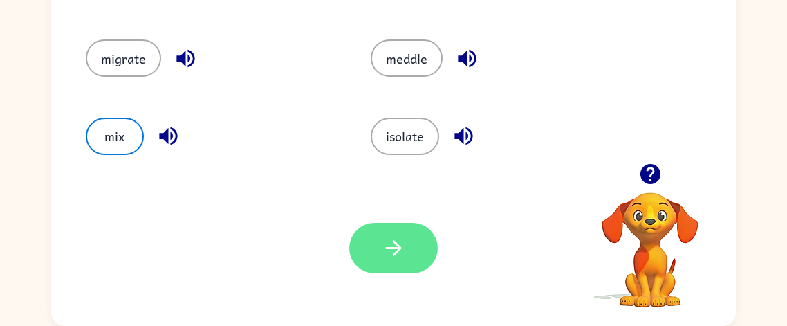
click at [373, 259] on button "button" at bounding box center [393, 248] width 89 height 50
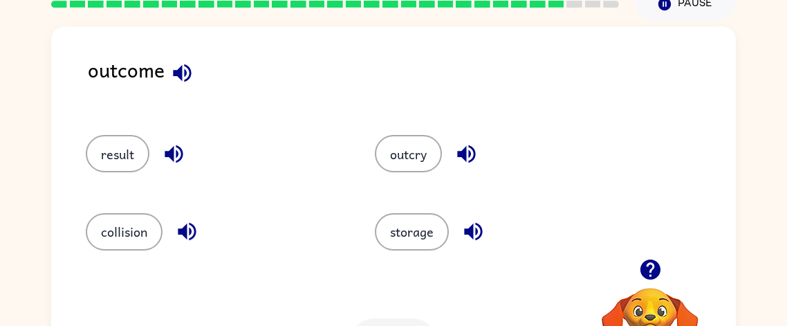
scroll to position [77, 0]
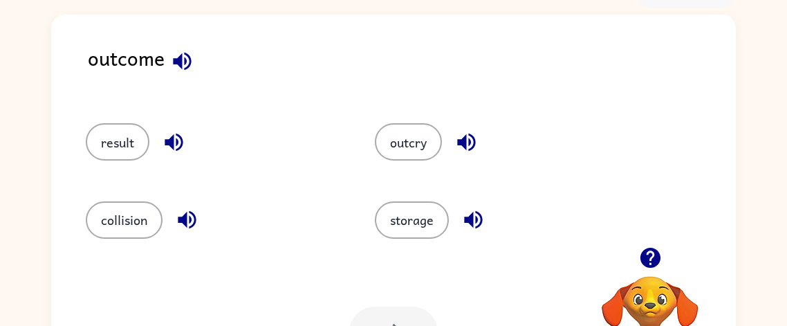
click at [125, 121] on div "result" at bounding box center [203, 135] width 289 height 77
click at [123, 130] on button "result" at bounding box center [118, 141] width 64 height 37
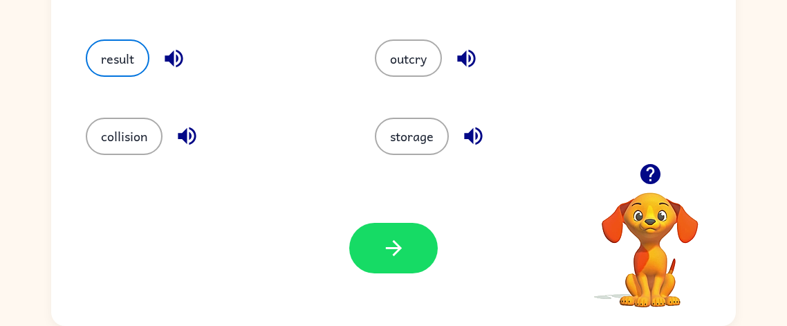
scroll to position [161, 0]
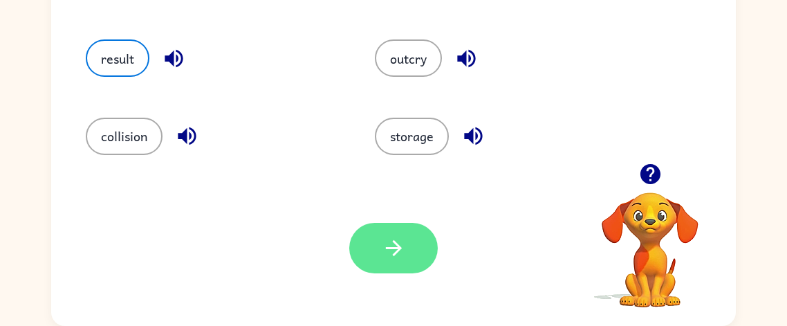
click at [403, 259] on icon "button" at bounding box center [394, 248] width 24 height 24
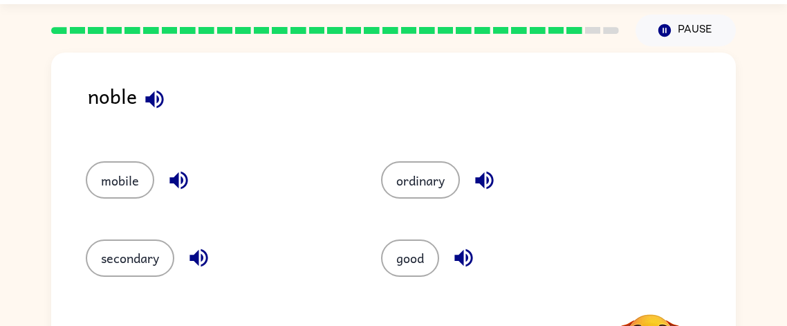
scroll to position [38, 0]
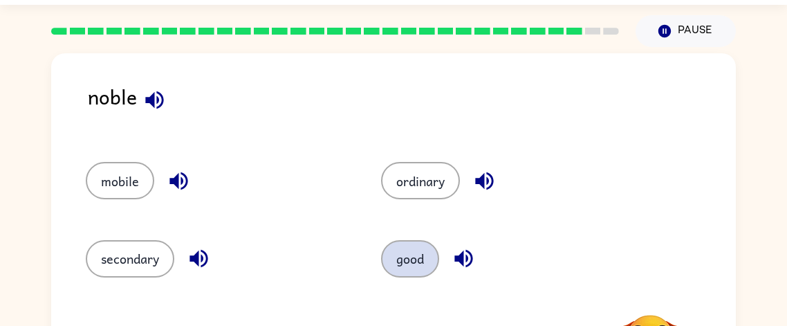
click at [382, 261] on button "good" at bounding box center [410, 258] width 58 height 37
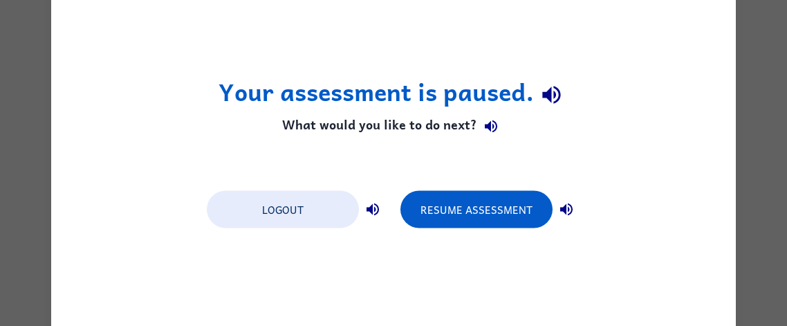
scroll to position [0, 0]
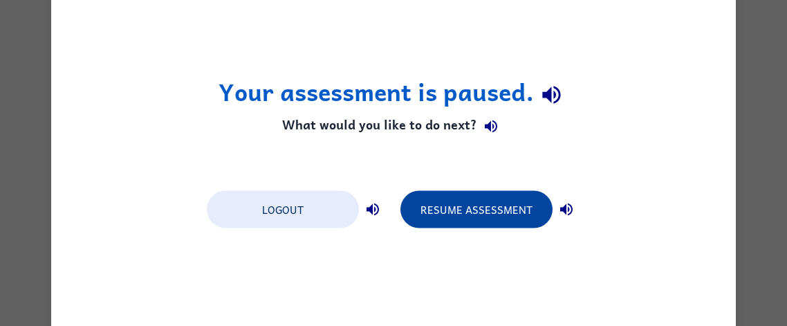
click at [475, 218] on button "Resume Assessment" at bounding box center [476, 208] width 152 height 37
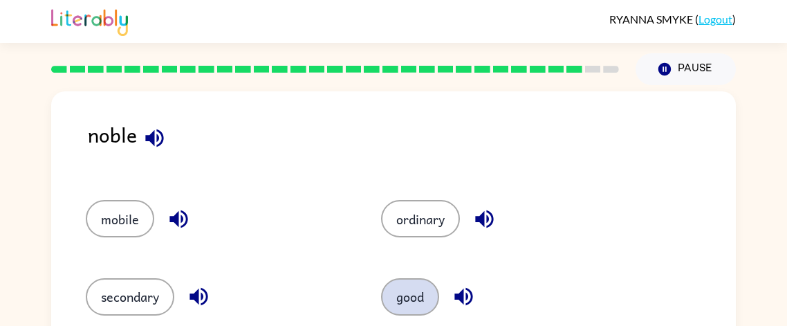
click at [394, 290] on button "good" at bounding box center [410, 296] width 58 height 37
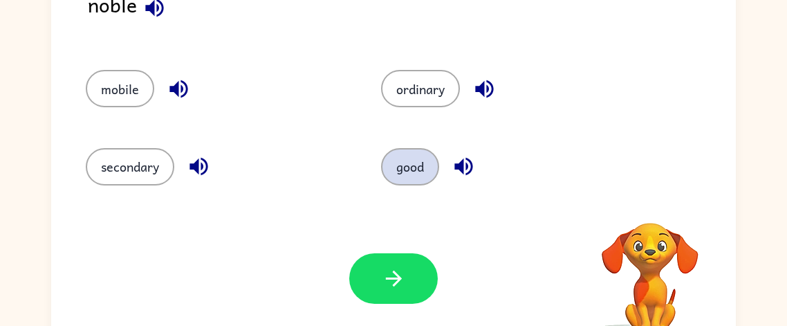
scroll to position [131, 0]
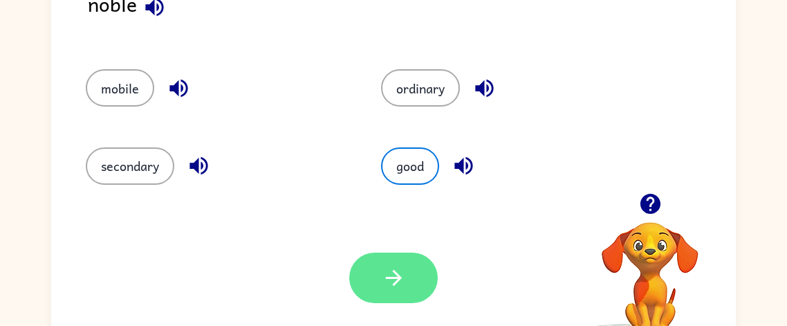
click at [404, 280] on icon "button" at bounding box center [394, 278] width 24 height 24
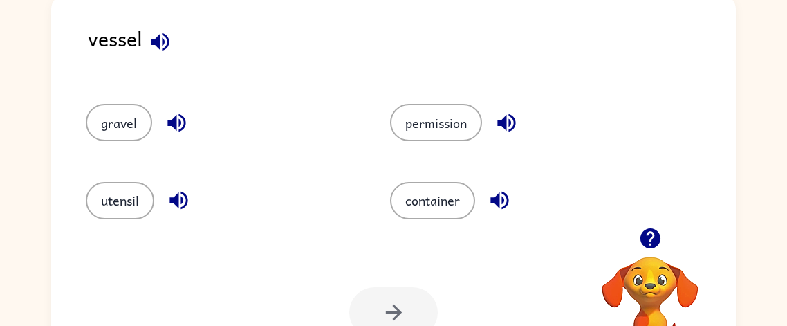
scroll to position [0, 0]
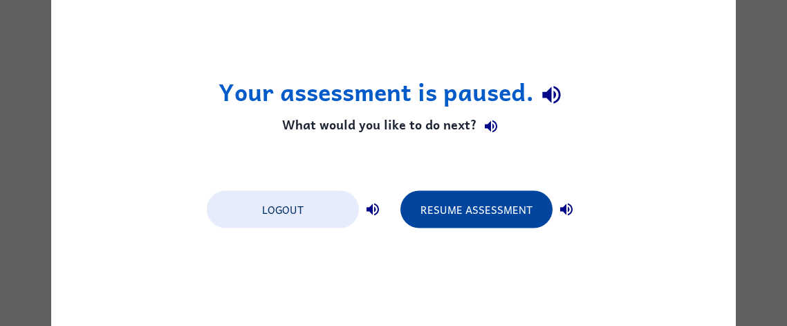
click at [497, 222] on button "Resume Assessment" at bounding box center [476, 208] width 152 height 37
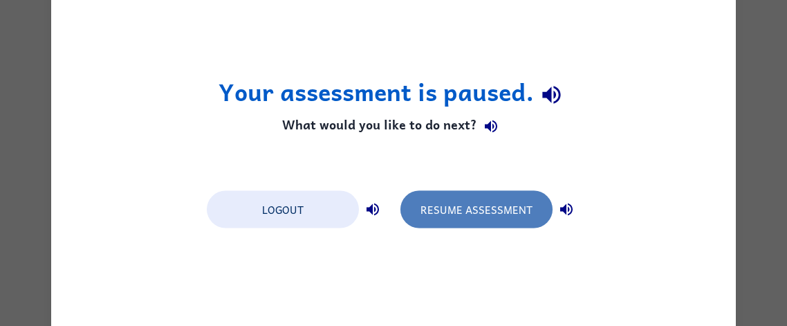
click at [502, 194] on button "Resume Assessment" at bounding box center [476, 208] width 152 height 37
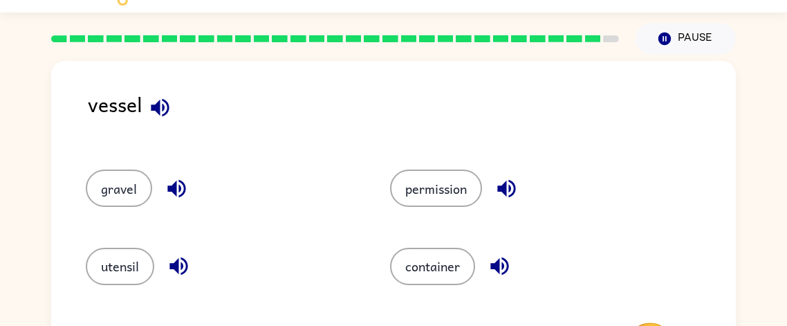
scroll to position [31, 0]
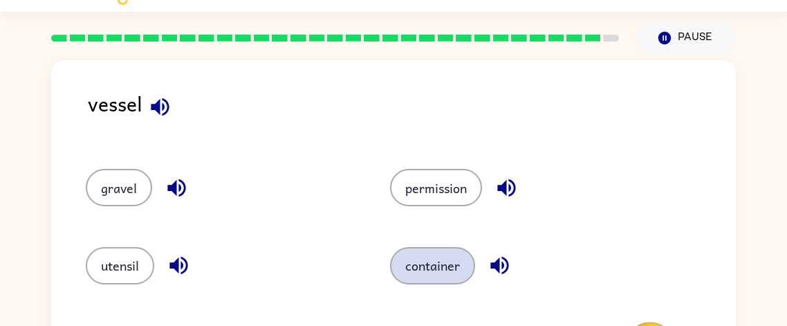
click at [432, 269] on button "container" at bounding box center [432, 265] width 85 height 37
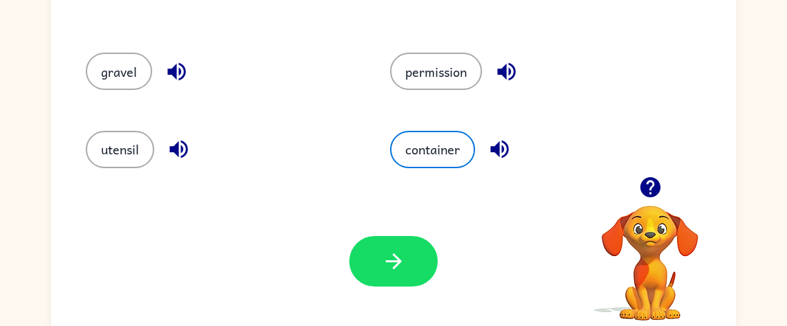
scroll to position [161, 0]
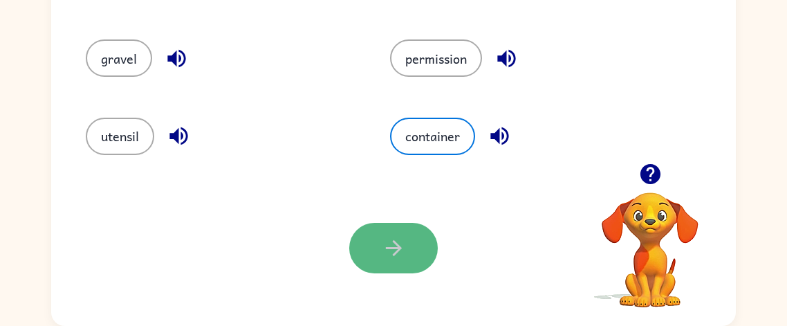
click at [353, 232] on button "button" at bounding box center [393, 248] width 89 height 50
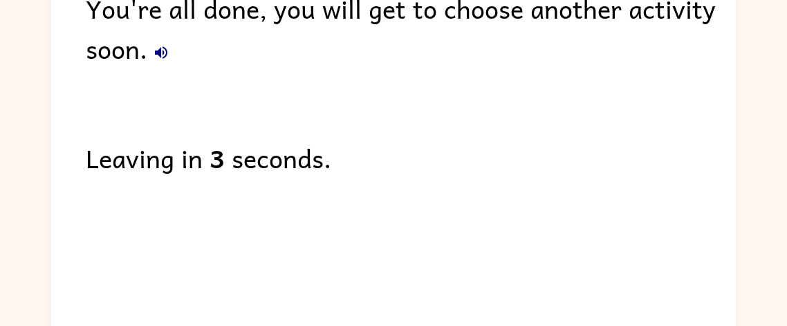
scroll to position [136, 0]
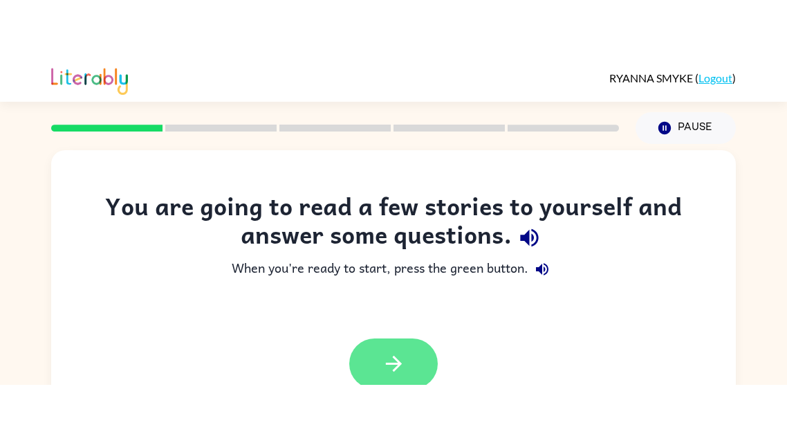
scroll to position [44, 0]
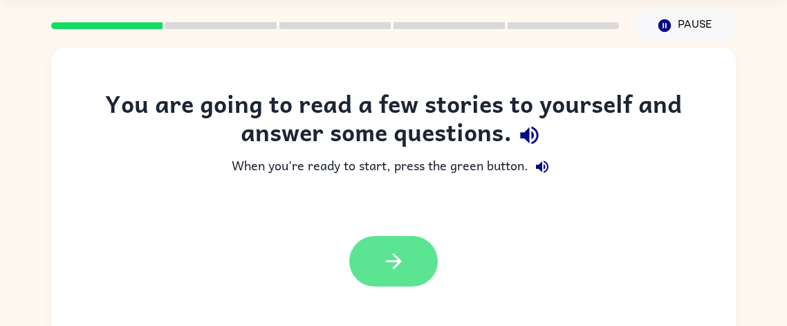
click at [398, 268] on icon "button" at bounding box center [394, 261] width 24 height 24
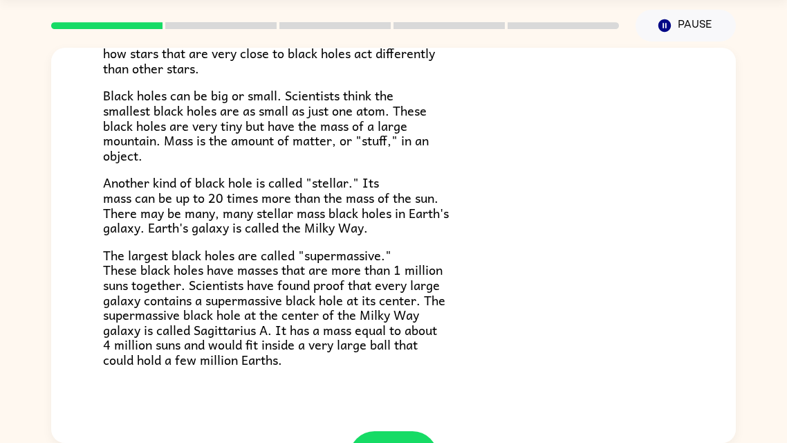
scroll to position [291, 0]
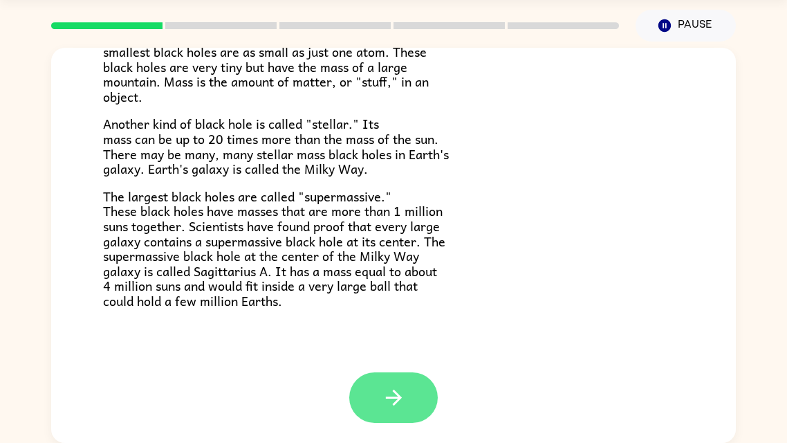
click at [408, 325] on button "button" at bounding box center [393, 397] width 89 height 50
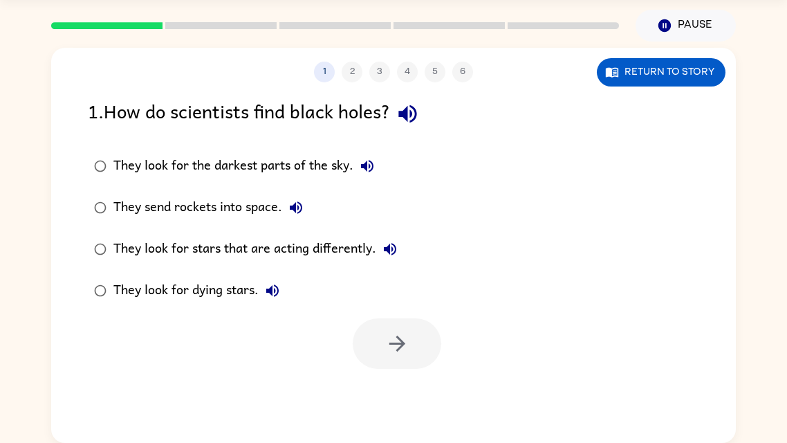
scroll to position [0, 0]
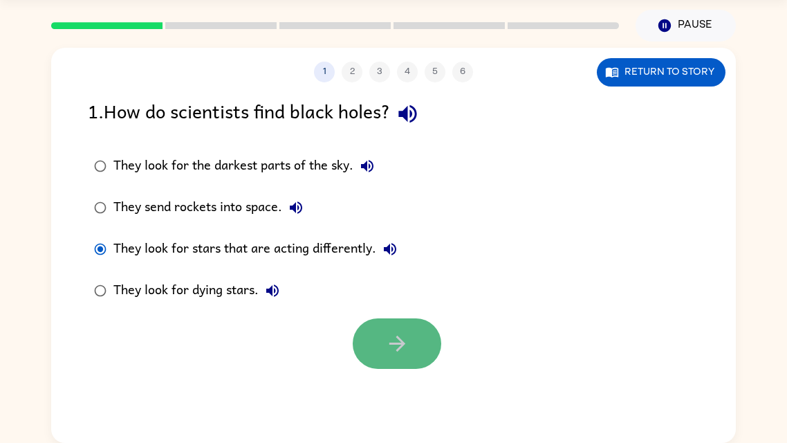
click at [404, 325] on icon "button" at bounding box center [397, 343] width 24 height 24
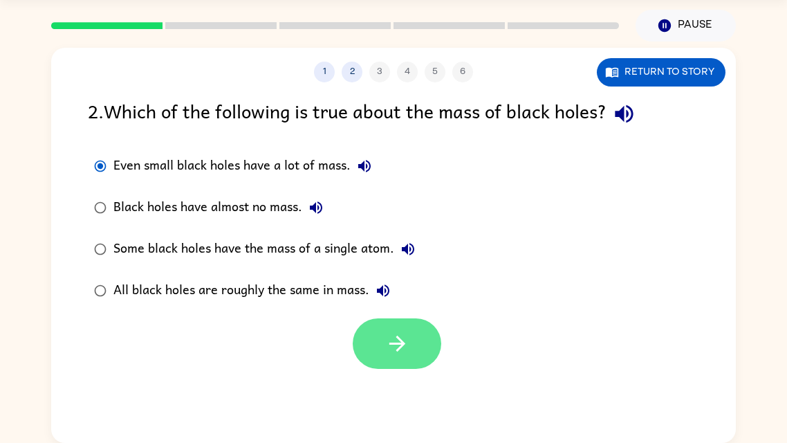
click at [394, 325] on button "button" at bounding box center [397, 343] width 89 height 50
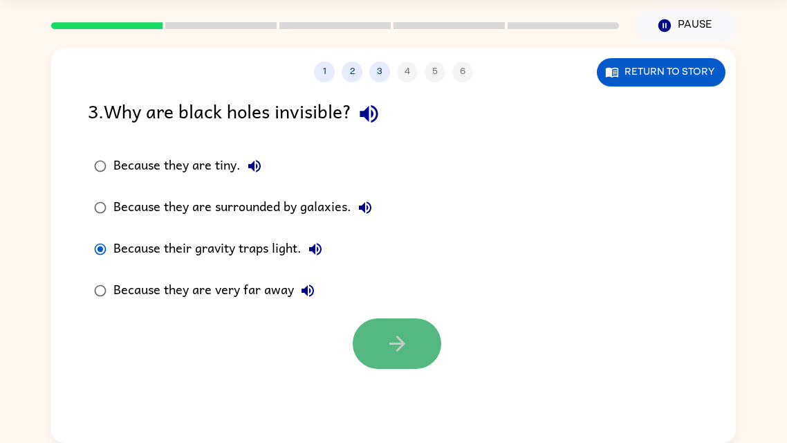
click at [389, 325] on icon "button" at bounding box center [397, 343] width 24 height 24
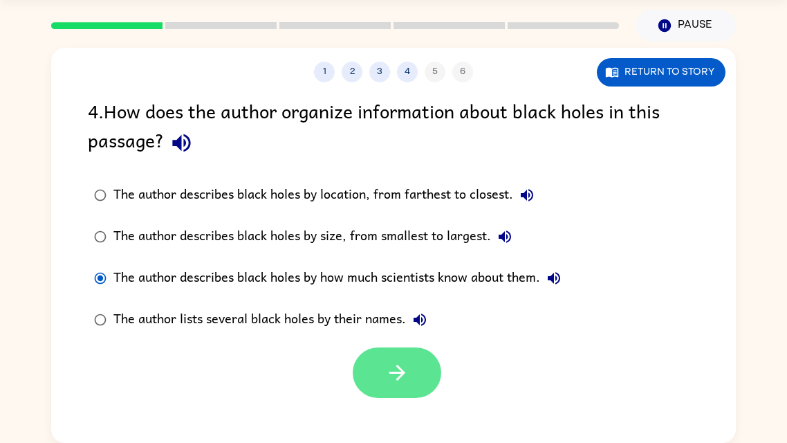
click at [414, 325] on button "button" at bounding box center [397, 372] width 89 height 50
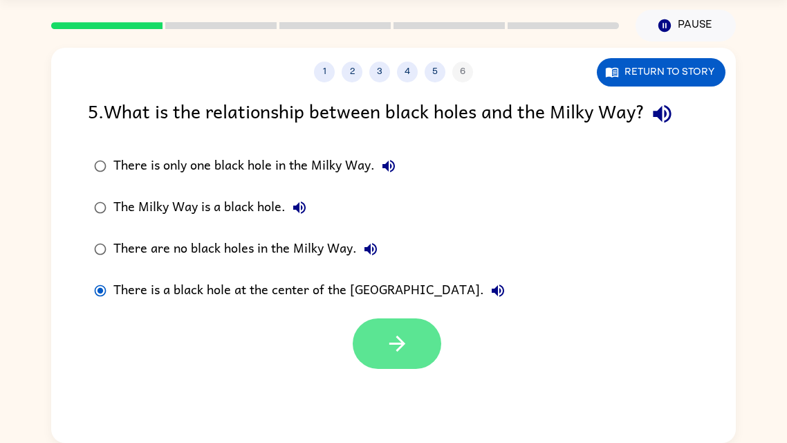
click at [383, 325] on button "button" at bounding box center [397, 343] width 89 height 50
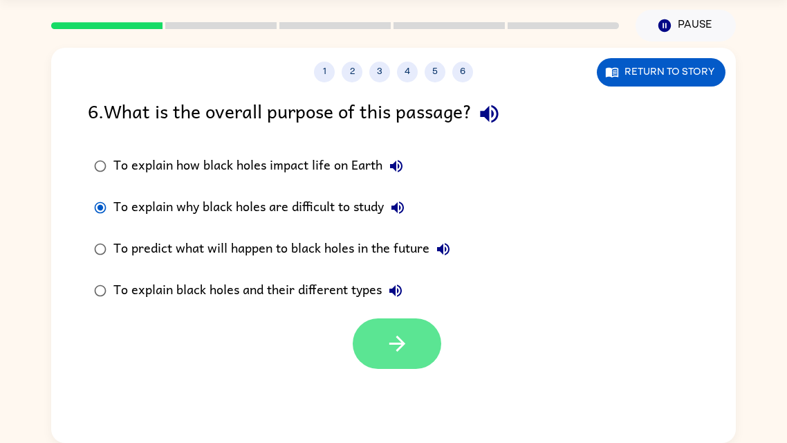
click at [376, 325] on button "button" at bounding box center [397, 343] width 89 height 50
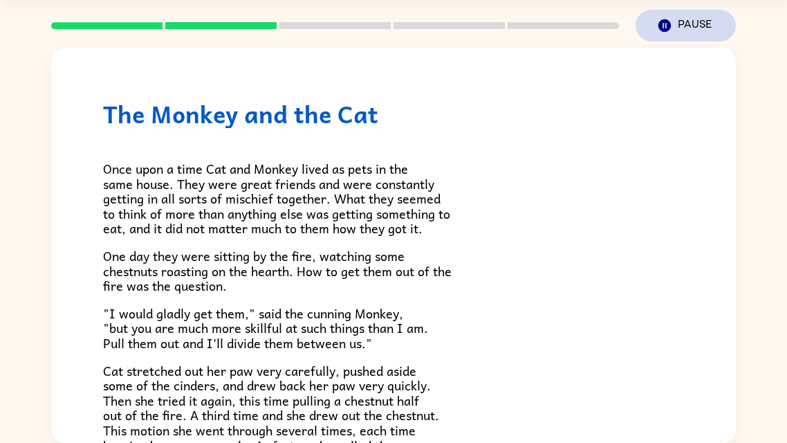
click at [669, 34] on button "Pause Pause" at bounding box center [686, 26] width 100 height 32
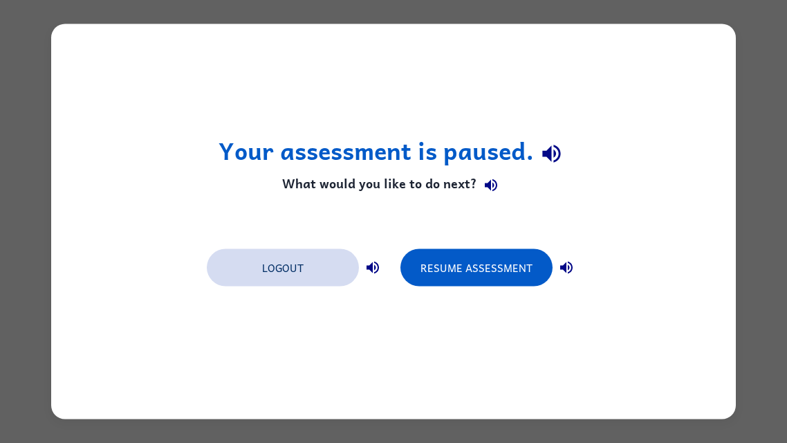
click at [307, 264] on button "Logout" at bounding box center [283, 267] width 152 height 37
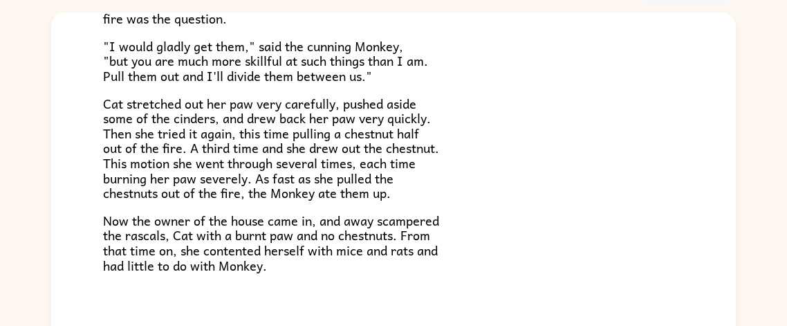
scroll to position [161, 0]
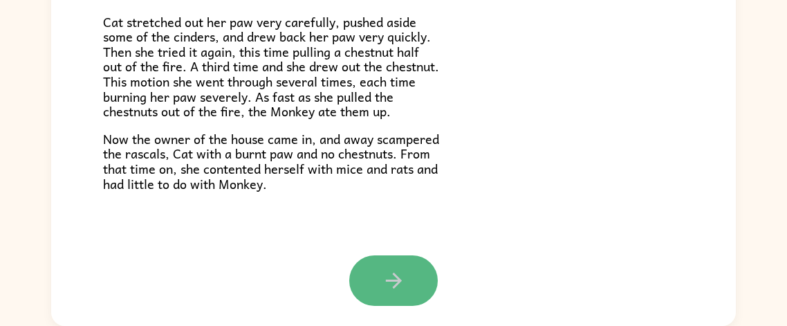
click at [406, 274] on button "button" at bounding box center [393, 280] width 89 height 50
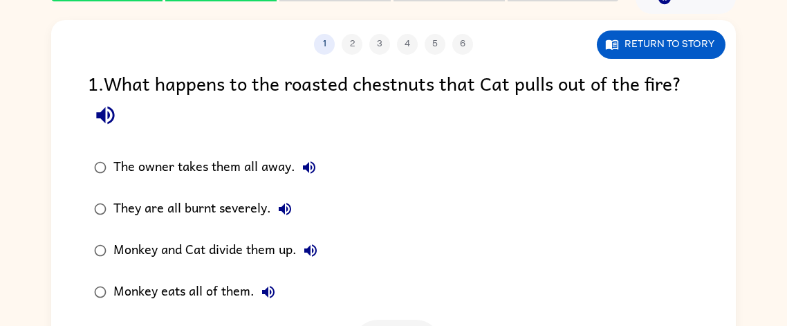
scroll to position [72, 0]
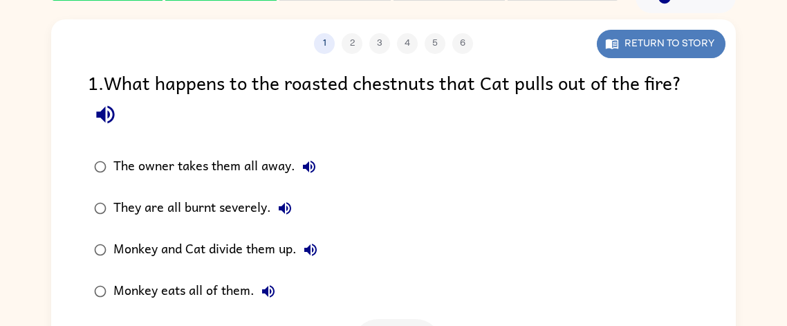
click at [678, 50] on button "Return to story" at bounding box center [661, 44] width 129 height 28
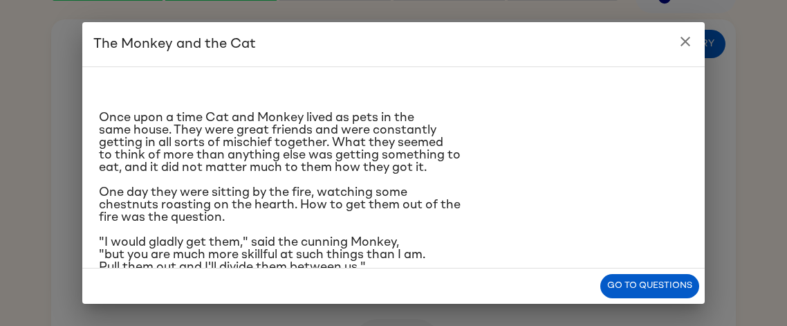
scroll to position [183, 0]
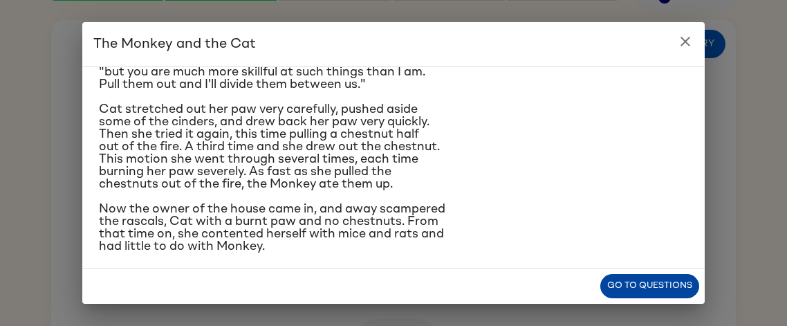
click at [634, 284] on button "Go to questions" at bounding box center [649, 286] width 99 height 24
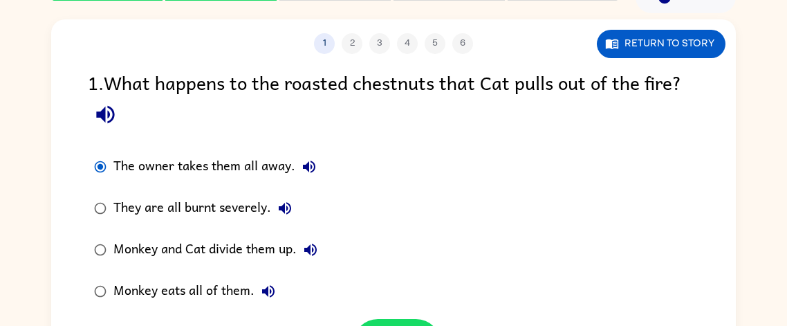
scroll to position [161, 0]
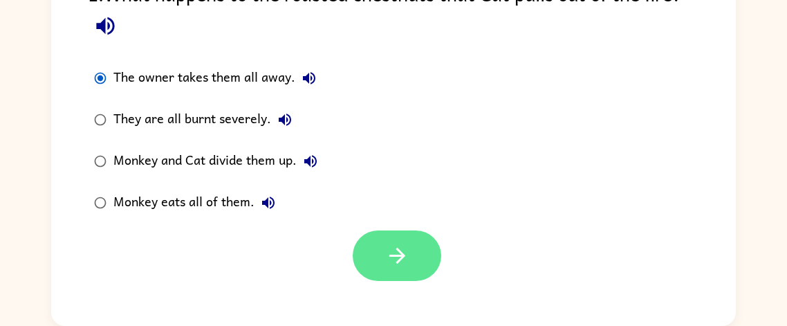
click at [403, 269] on button "button" at bounding box center [397, 255] width 89 height 50
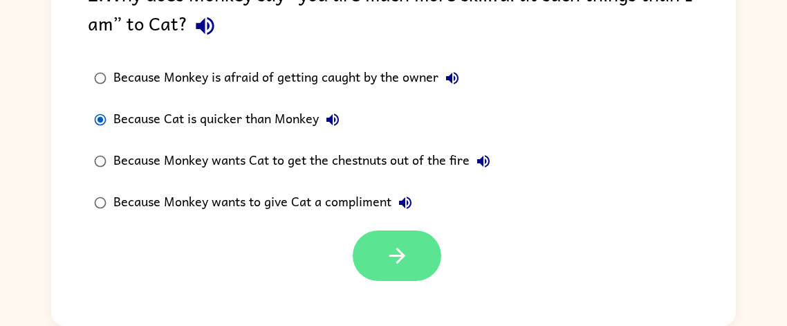
click at [401, 270] on button "button" at bounding box center [397, 255] width 89 height 50
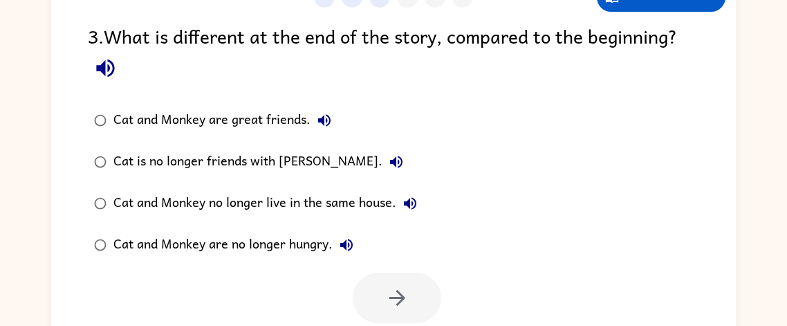
scroll to position [119, 0]
click at [636, 11] on div "1 2 3 4 5 6 Return to story 3 . What is different at the end of the story, comp…" at bounding box center [393, 169] width 685 height 395
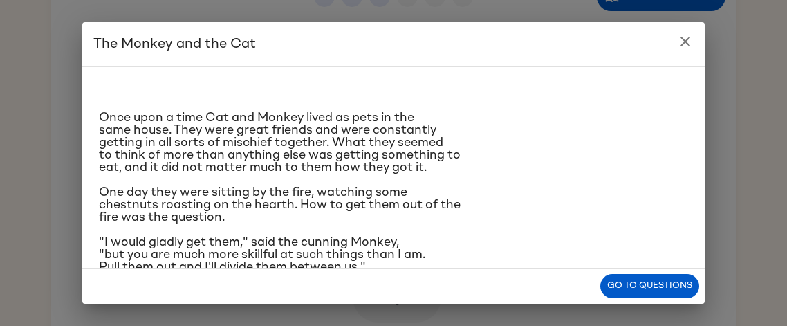
scroll to position [183, 0]
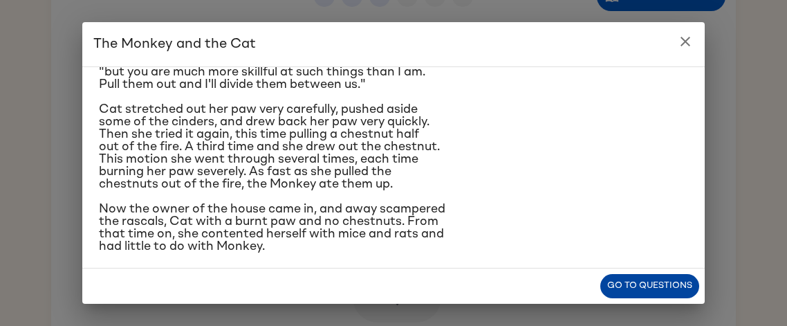
click at [617, 285] on button "Go to questions" at bounding box center [649, 286] width 99 height 24
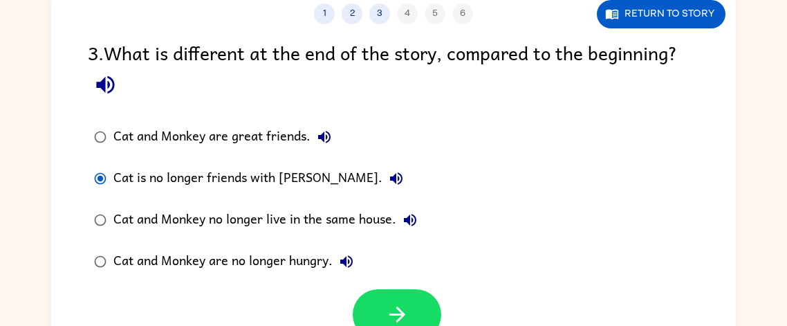
scroll to position [161, 0]
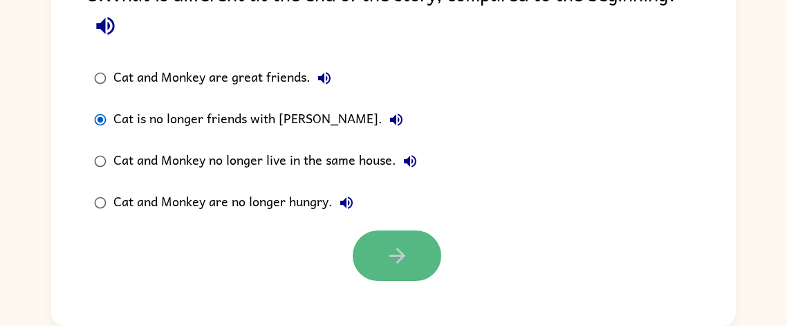
click at [411, 270] on button "button" at bounding box center [397, 255] width 89 height 50
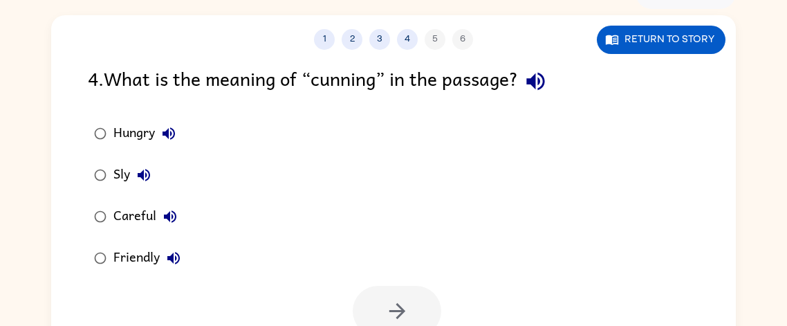
scroll to position [79, 0]
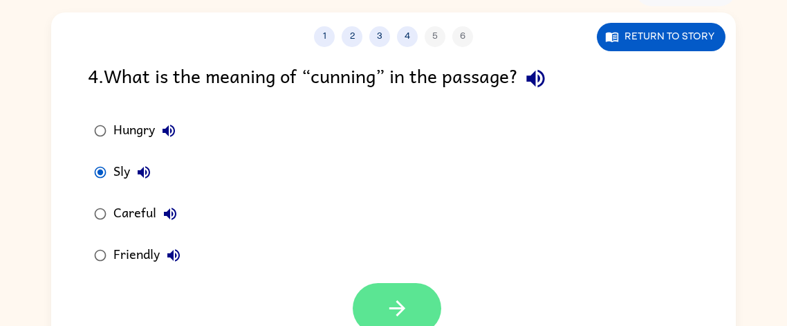
click at [434, 302] on button "button" at bounding box center [397, 308] width 89 height 50
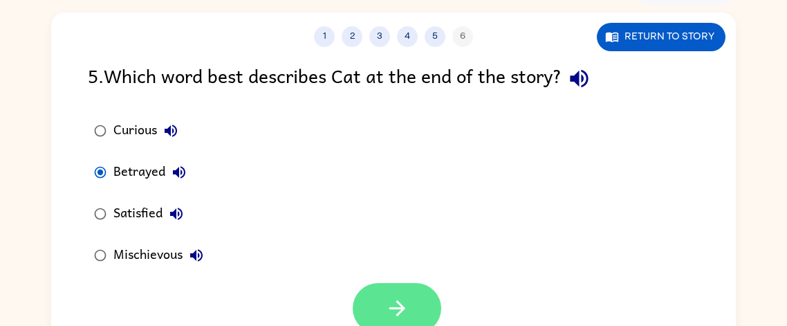
click at [402, 295] on button "button" at bounding box center [397, 308] width 89 height 50
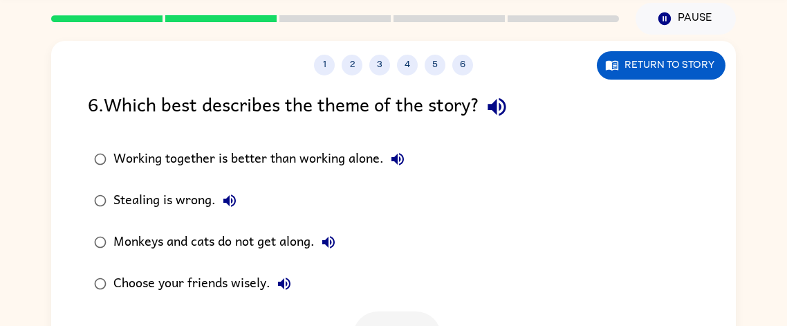
scroll to position [51, 0]
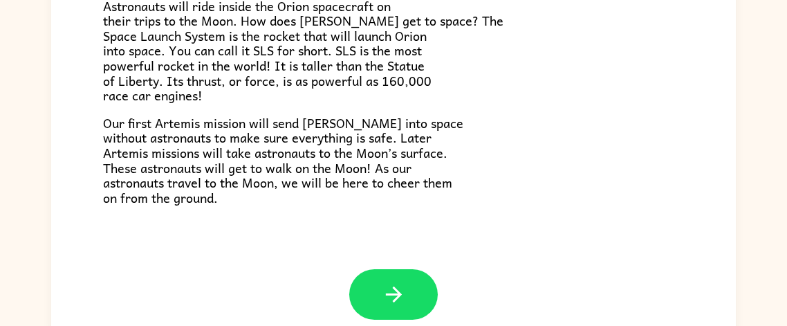
scroll to position [161, 0]
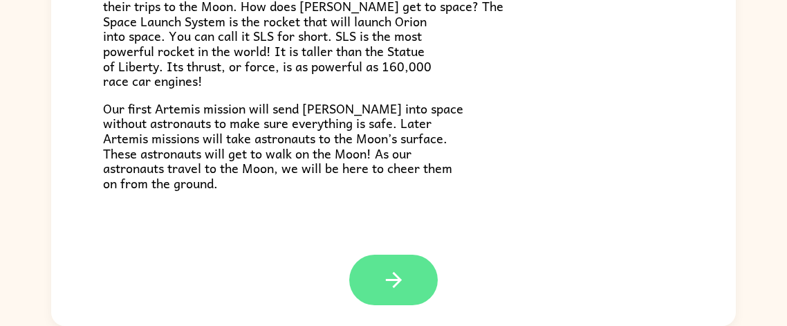
click at [416, 294] on button "button" at bounding box center [393, 280] width 89 height 50
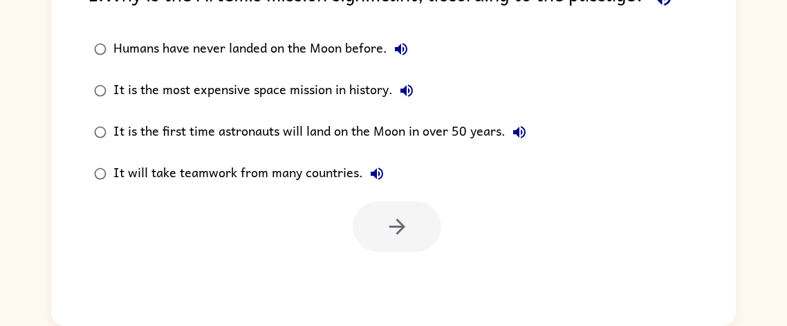
scroll to position [0, 0]
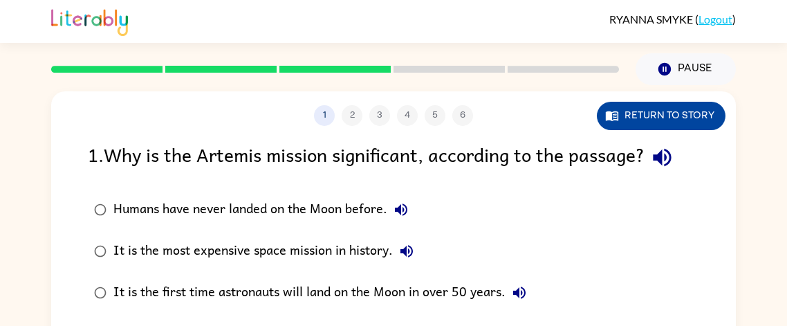
click at [627, 122] on button "Return to story" at bounding box center [661, 116] width 129 height 28
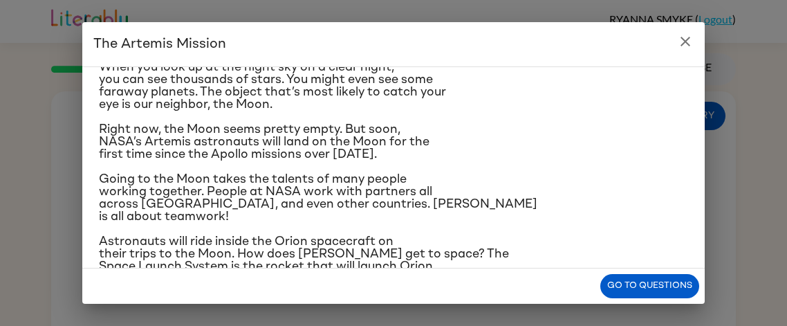
scroll to position [52, 0]
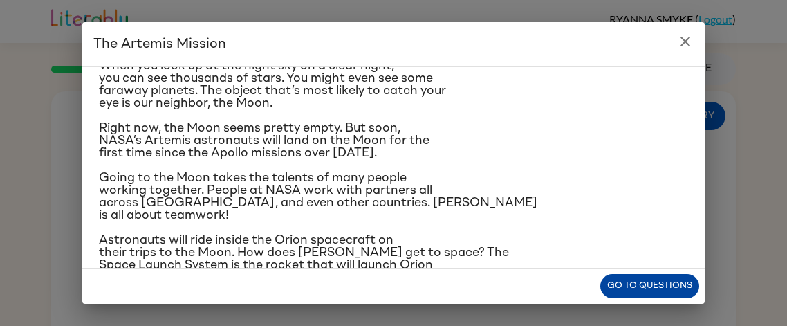
click at [674, 284] on button "Go to questions" at bounding box center [649, 286] width 99 height 24
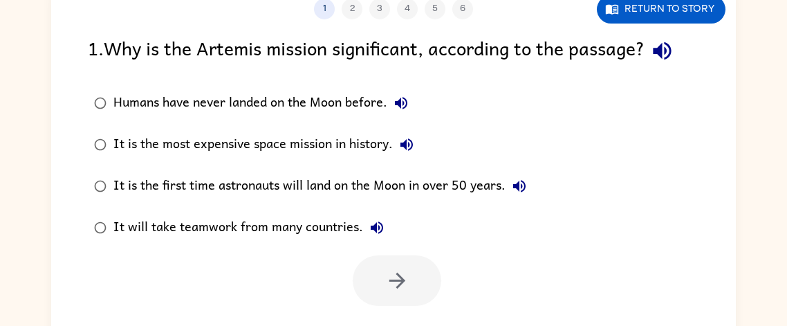
scroll to position [113, 0]
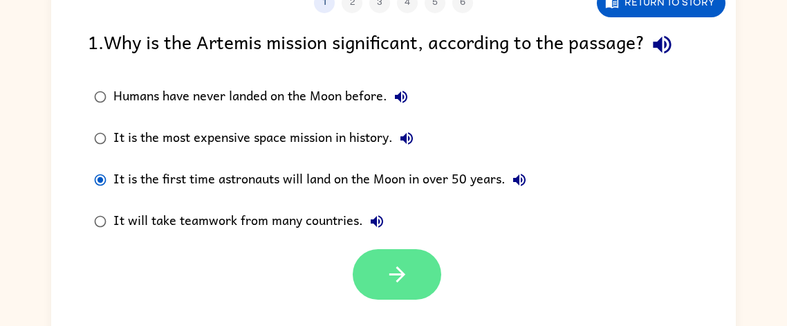
click at [385, 284] on icon "button" at bounding box center [397, 274] width 24 height 24
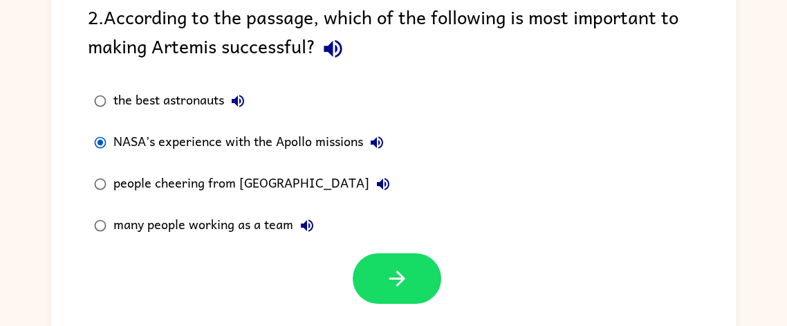
scroll to position [142, 0]
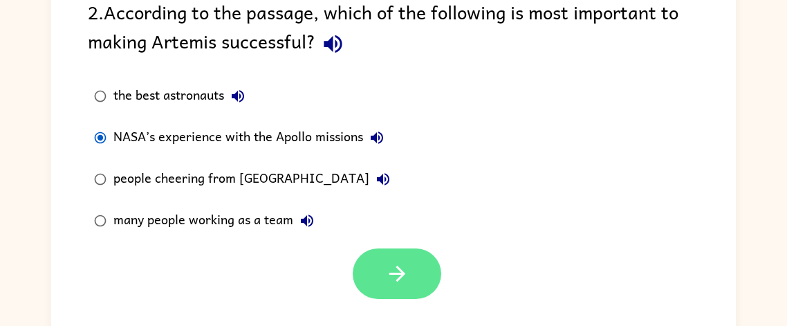
click at [402, 281] on icon "button" at bounding box center [397, 273] width 24 height 24
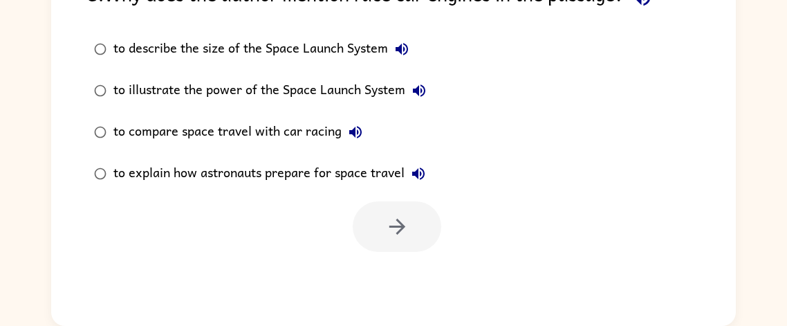
scroll to position [0, 0]
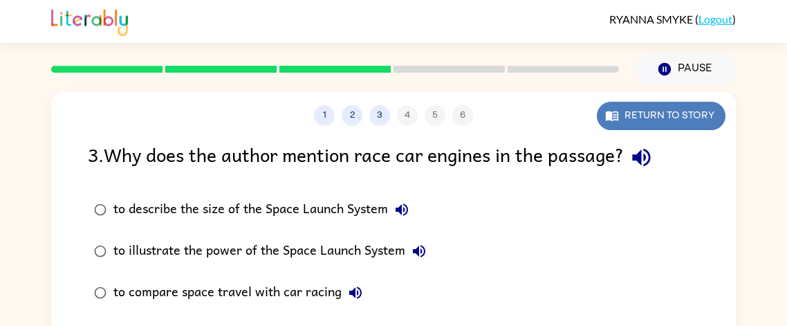
click at [620, 121] on button "Return to story" at bounding box center [661, 116] width 129 height 28
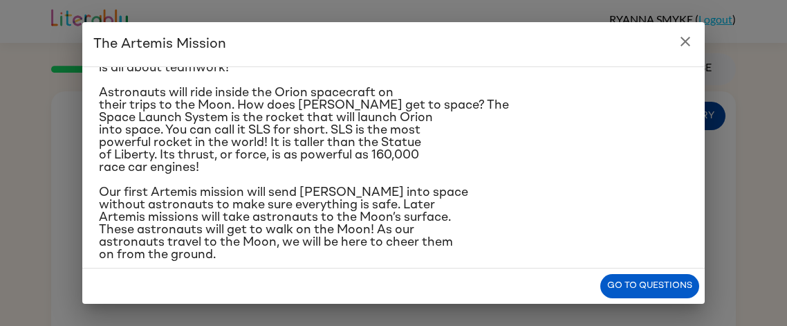
scroll to position [207, 0]
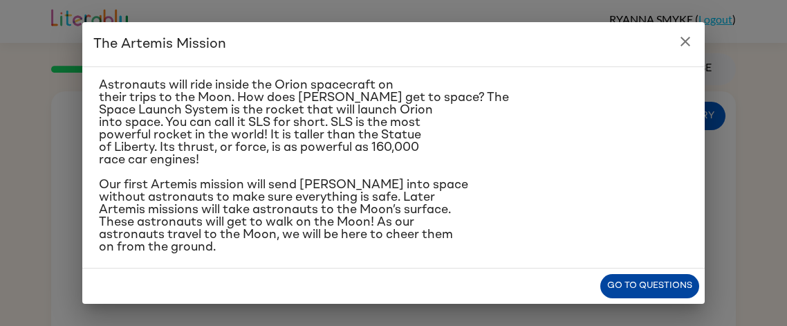
click at [640, 289] on button "Go to questions" at bounding box center [649, 286] width 99 height 24
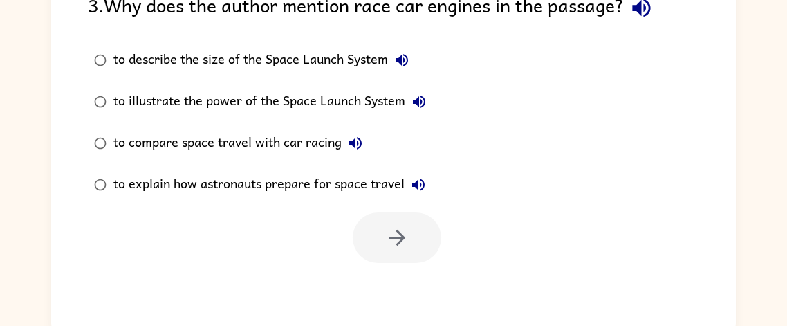
scroll to position [151, 0]
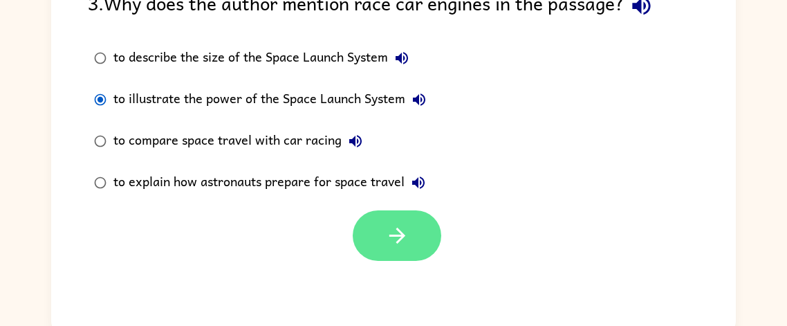
click at [367, 246] on button "button" at bounding box center [397, 235] width 89 height 50
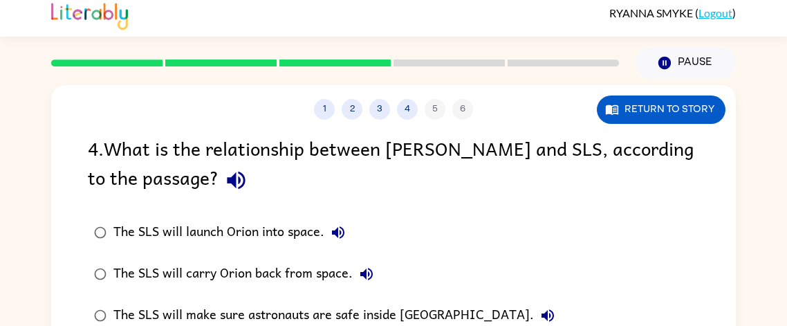
scroll to position [3, 0]
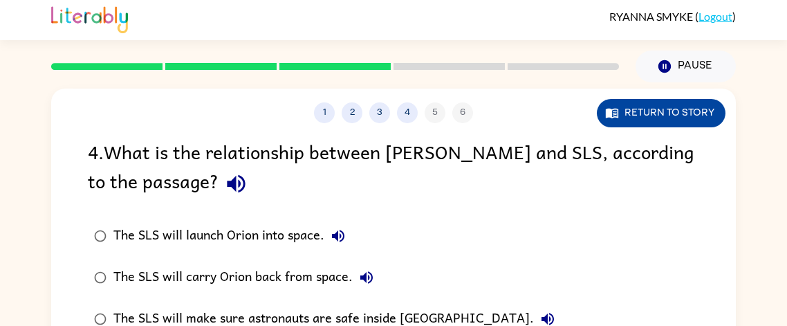
click at [602, 115] on button "Return to story" at bounding box center [661, 113] width 129 height 28
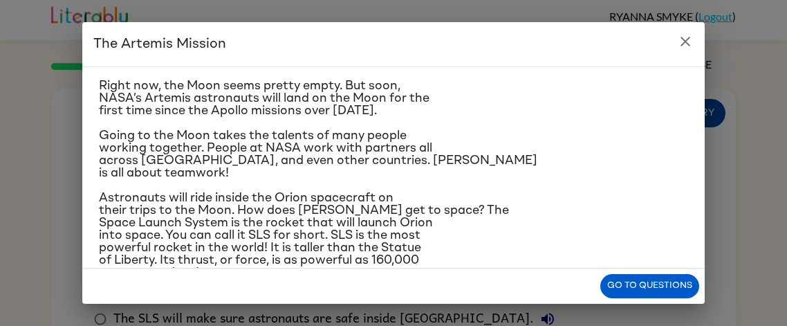
scroll to position [95, 0]
click at [614, 276] on button "Go to questions" at bounding box center [649, 286] width 99 height 24
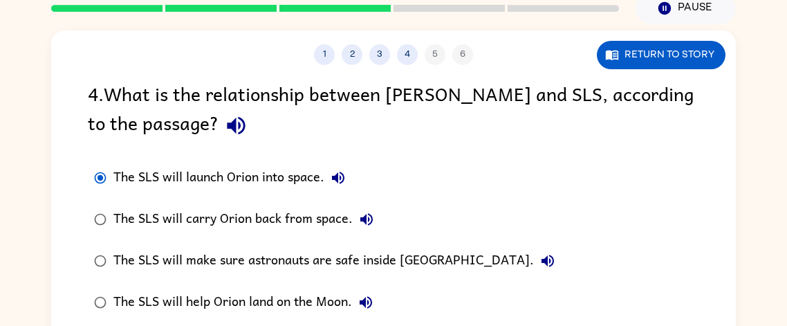
scroll to position [161, 0]
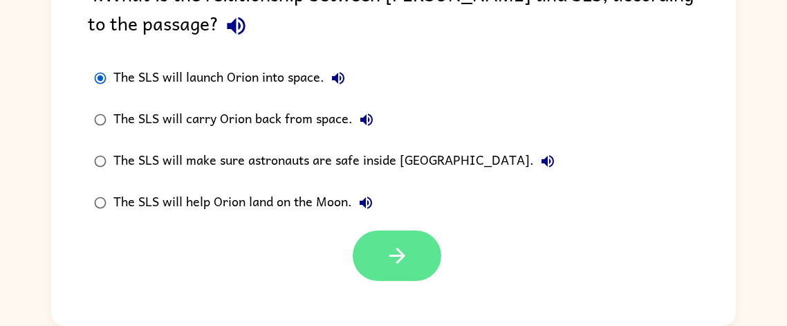
click at [432, 250] on button "button" at bounding box center [397, 255] width 89 height 50
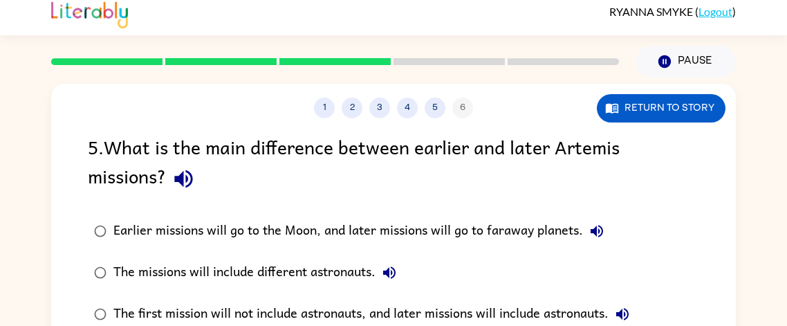
scroll to position [7, 0]
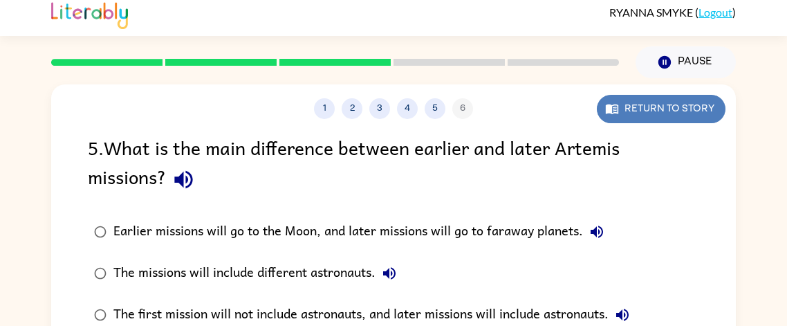
click at [652, 115] on button "Return to story" at bounding box center [661, 109] width 129 height 28
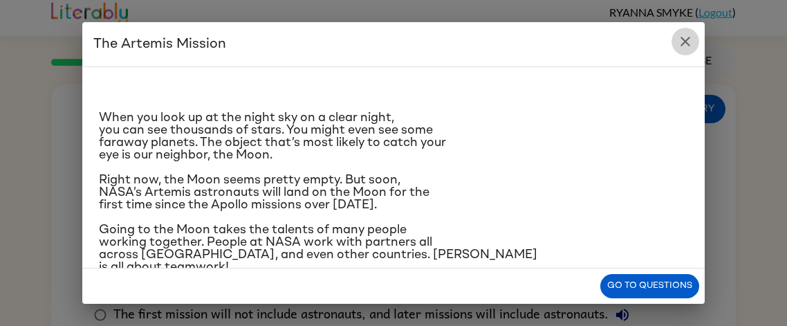
click at [683, 51] on button "close" at bounding box center [686, 42] width 28 height 28
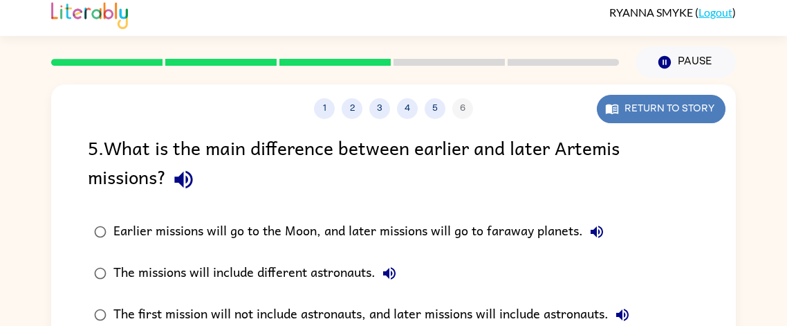
click at [673, 103] on button "Return to story" at bounding box center [661, 109] width 129 height 28
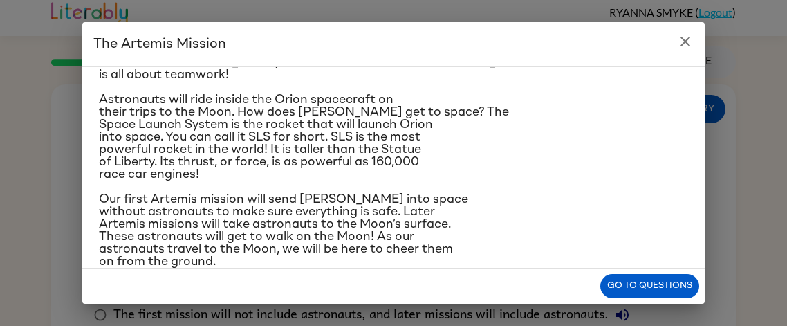
scroll to position [207, 0]
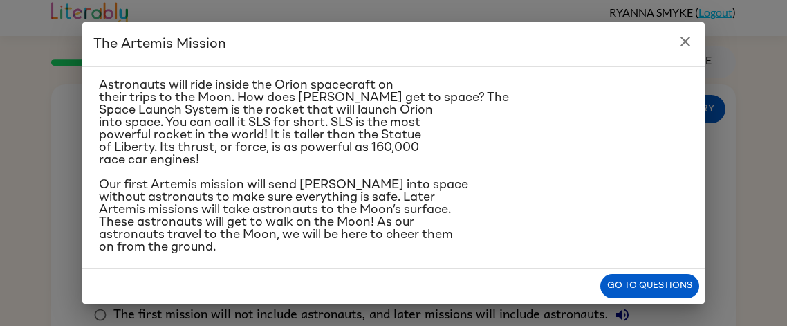
click at [645, 272] on div "Go to questions" at bounding box center [393, 285] width 622 height 35
click at [641, 277] on button "Go to questions" at bounding box center [649, 286] width 99 height 24
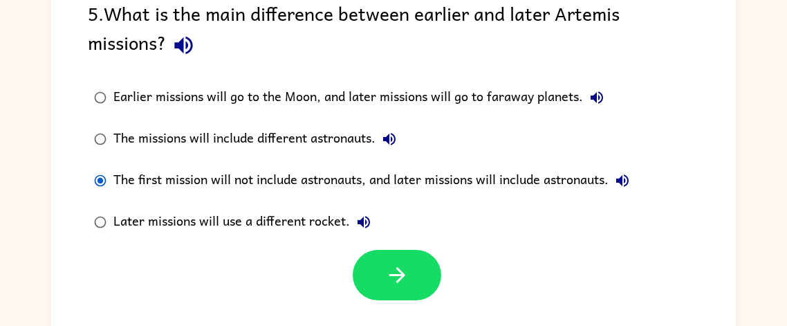
scroll to position [161, 0]
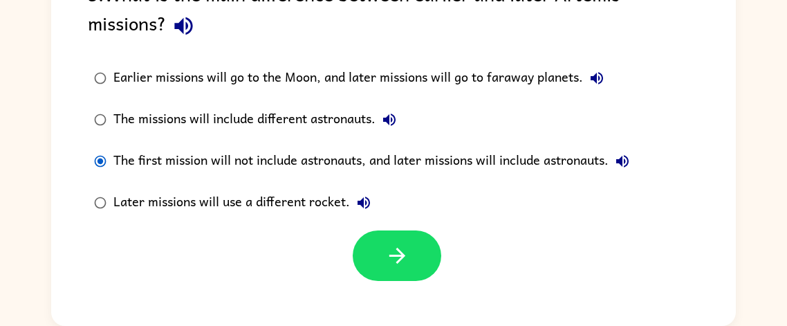
click at [453, 268] on div at bounding box center [393, 251] width 685 height 57
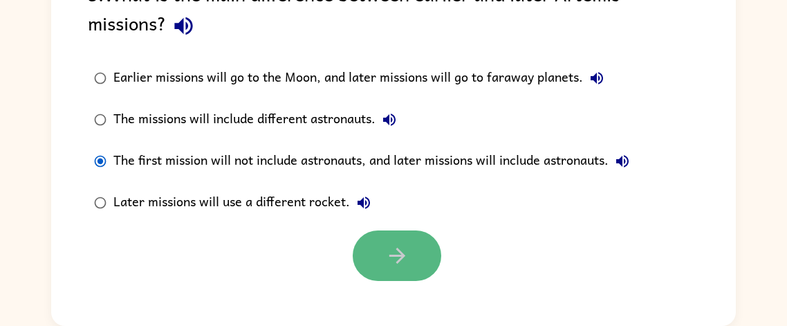
click at [420, 261] on button "button" at bounding box center [397, 255] width 89 height 50
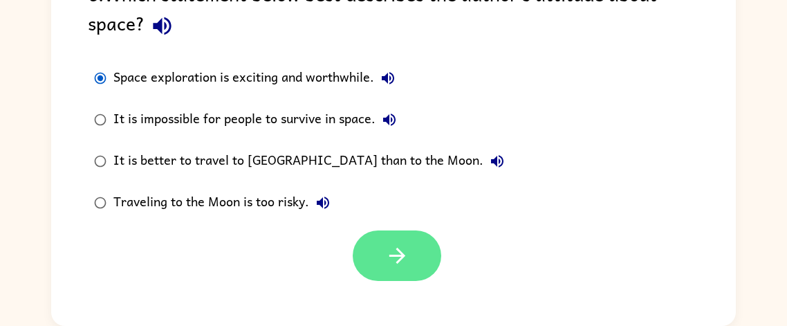
click at [436, 251] on button "button" at bounding box center [397, 255] width 89 height 50
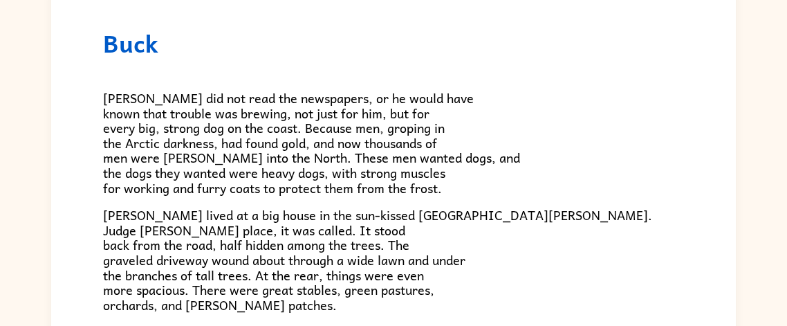
scroll to position [0, 0]
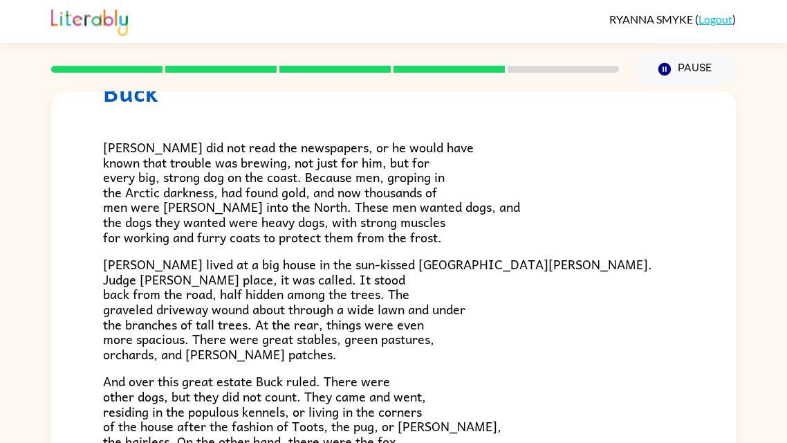
scroll to position [264, 0]
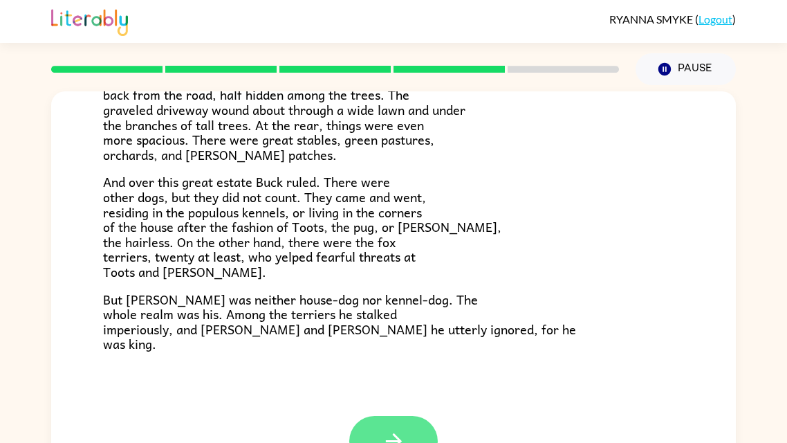
click at [423, 432] on button "button" at bounding box center [393, 441] width 89 height 50
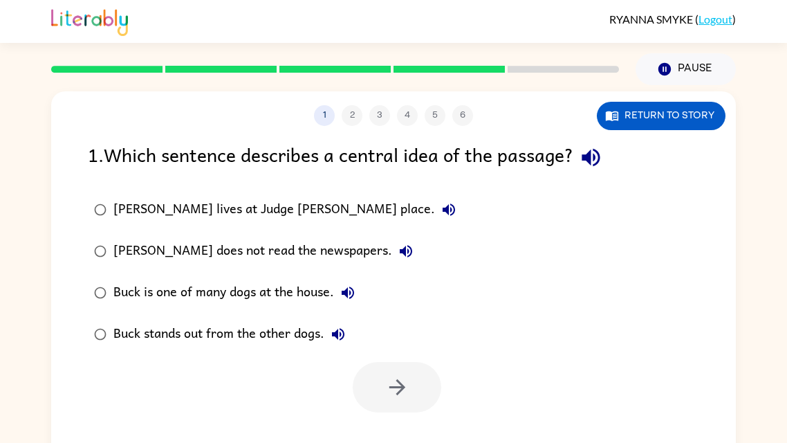
scroll to position [2, 0]
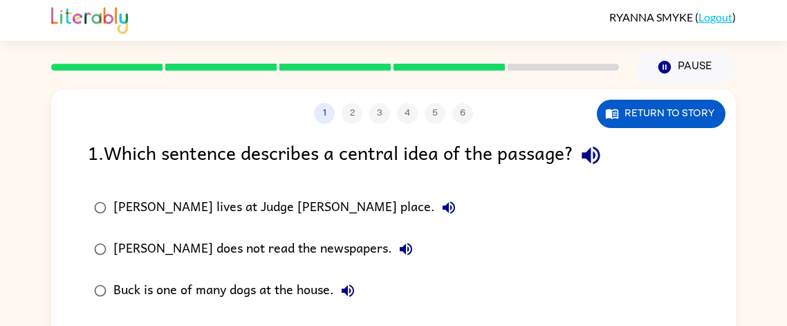
click at [424, 201] on div "[PERSON_NAME] lives at Judge [PERSON_NAME] place. [PERSON_NAME] does not read t…" at bounding box center [412, 270] width 648 height 166
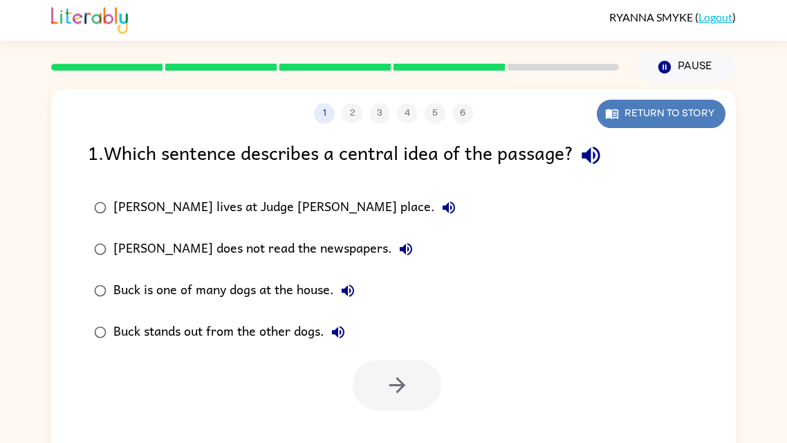
click at [630, 123] on button "Return to story" at bounding box center [661, 114] width 129 height 28
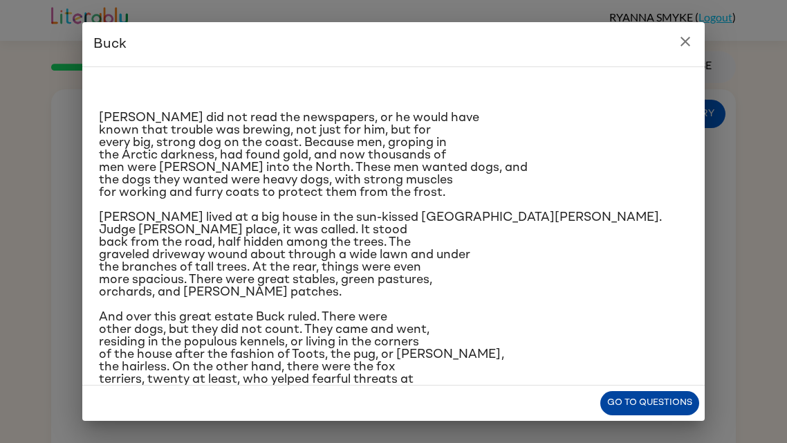
click at [636, 400] on button "Go to questions" at bounding box center [649, 403] width 99 height 24
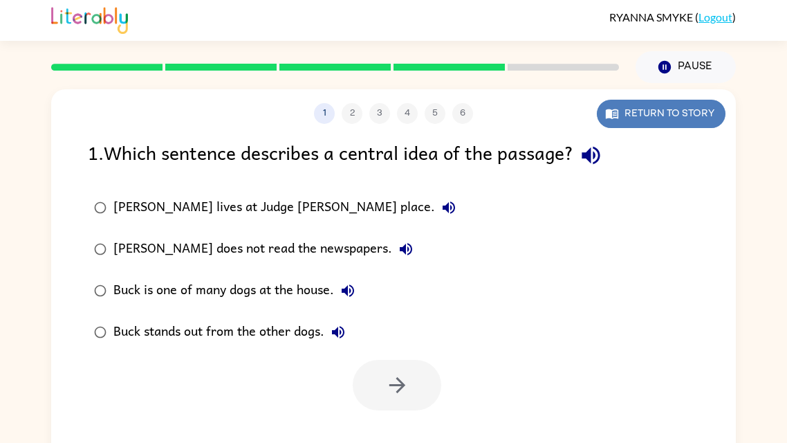
click at [690, 125] on button "Return to story" at bounding box center [661, 114] width 129 height 28
